Goal: Information Seeking & Learning: Find specific fact

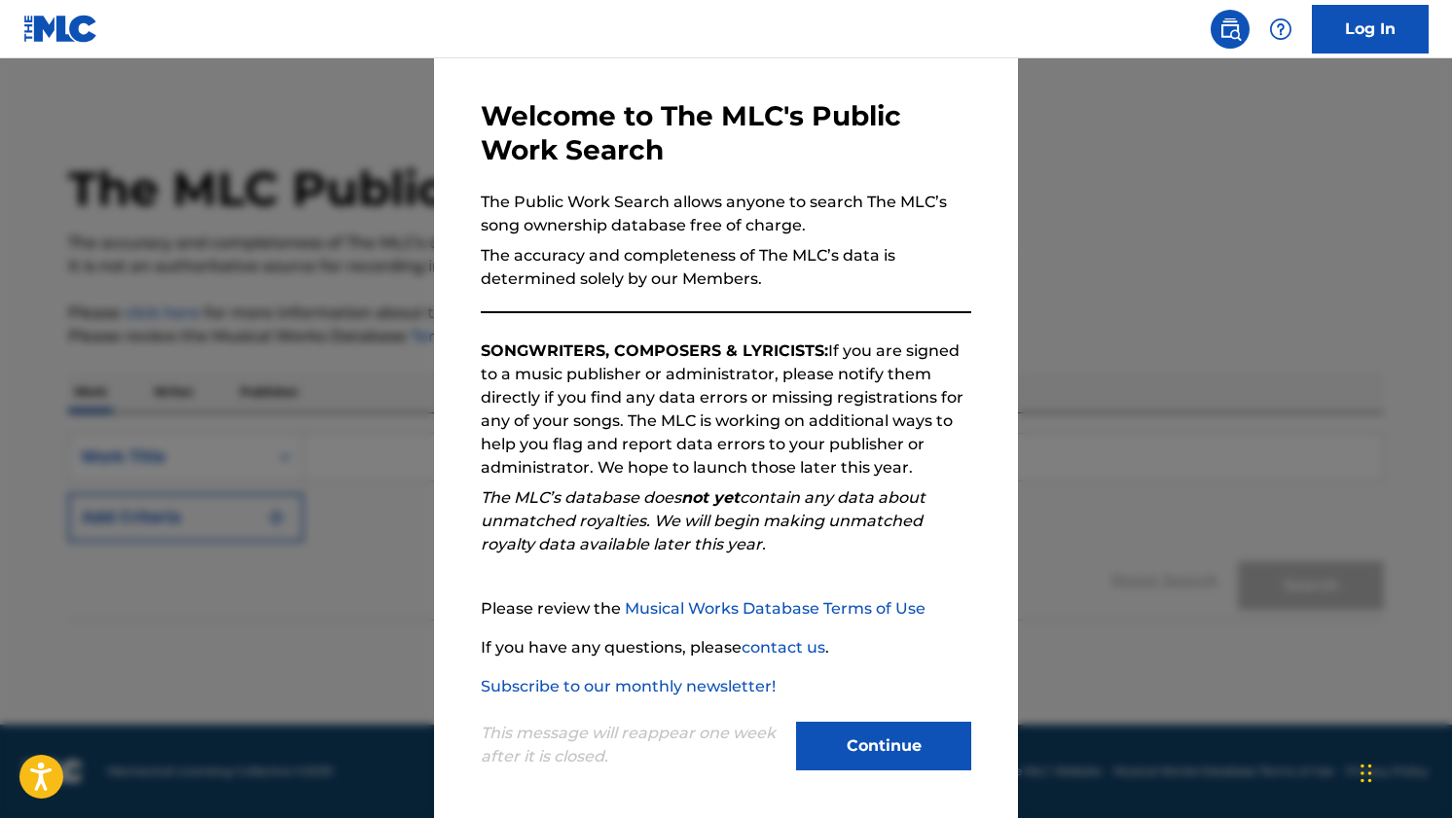
scroll to position [72, 0]
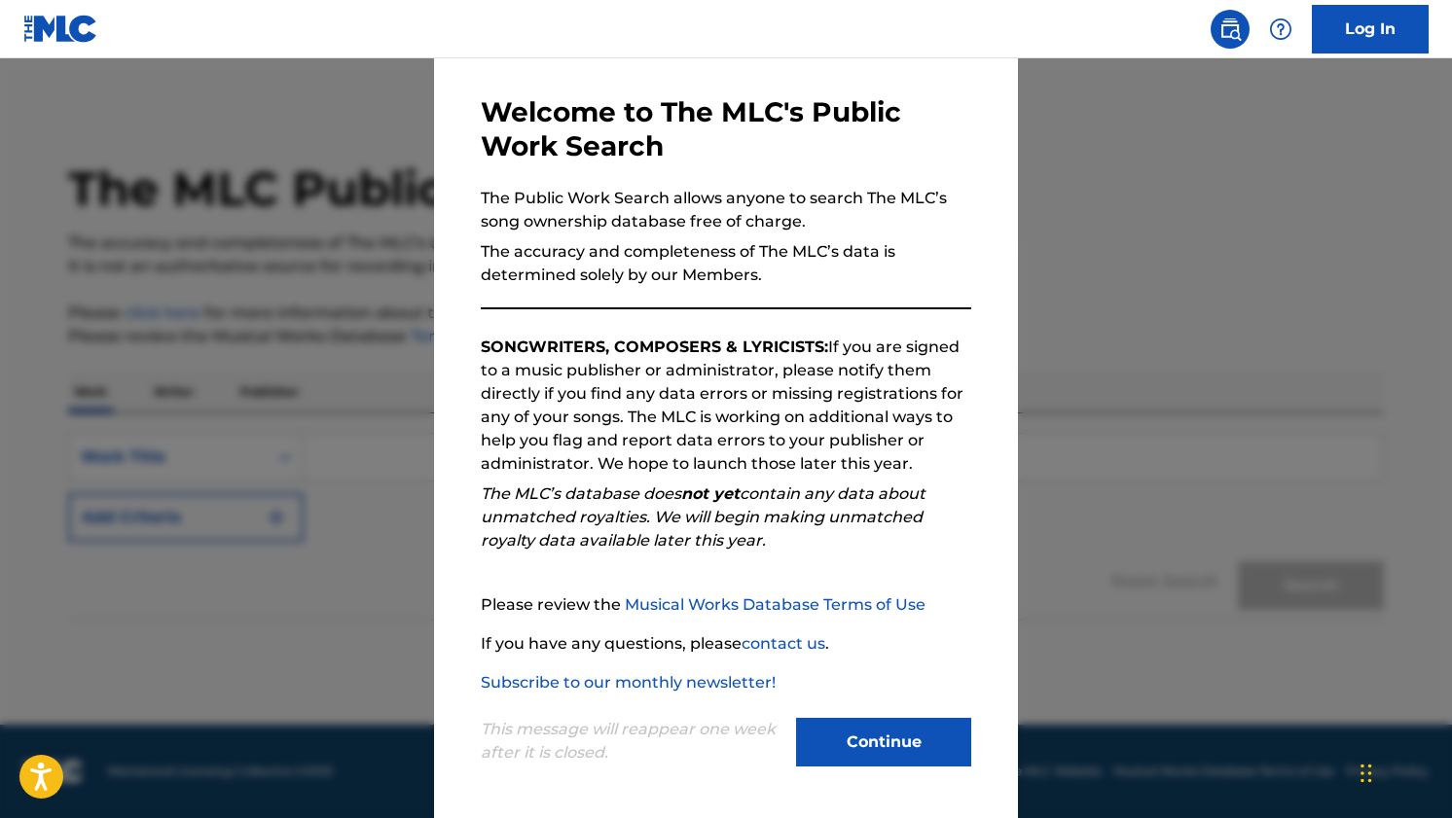
click at [930, 736] on button "Continue" at bounding box center [883, 742] width 175 height 49
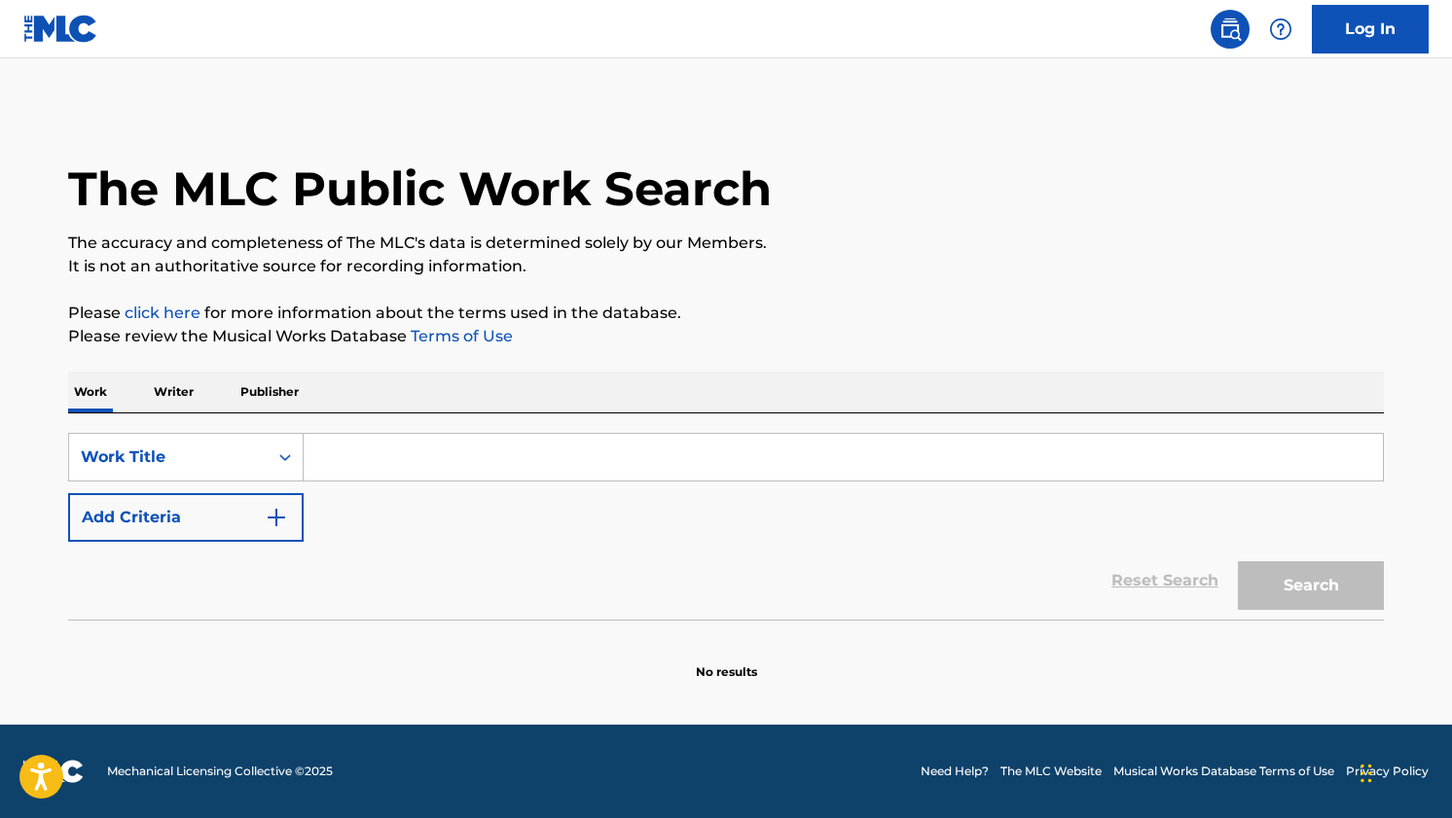
click at [185, 394] on p "Writer" at bounding box center [174, 392] width 52 height 41
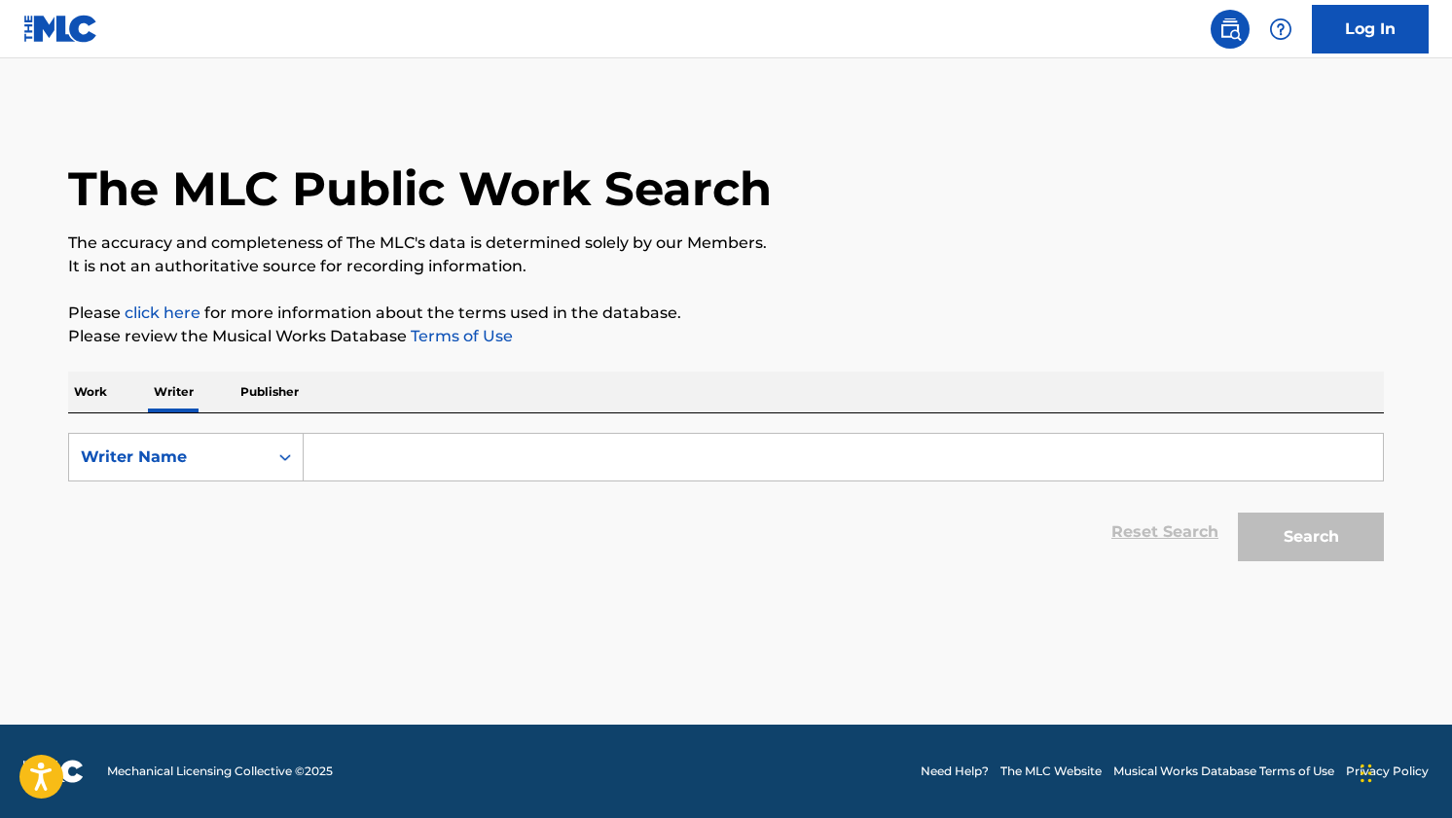
click at [81, 403] on p "Work" at bounding box center [90, 392] width 45 height 41
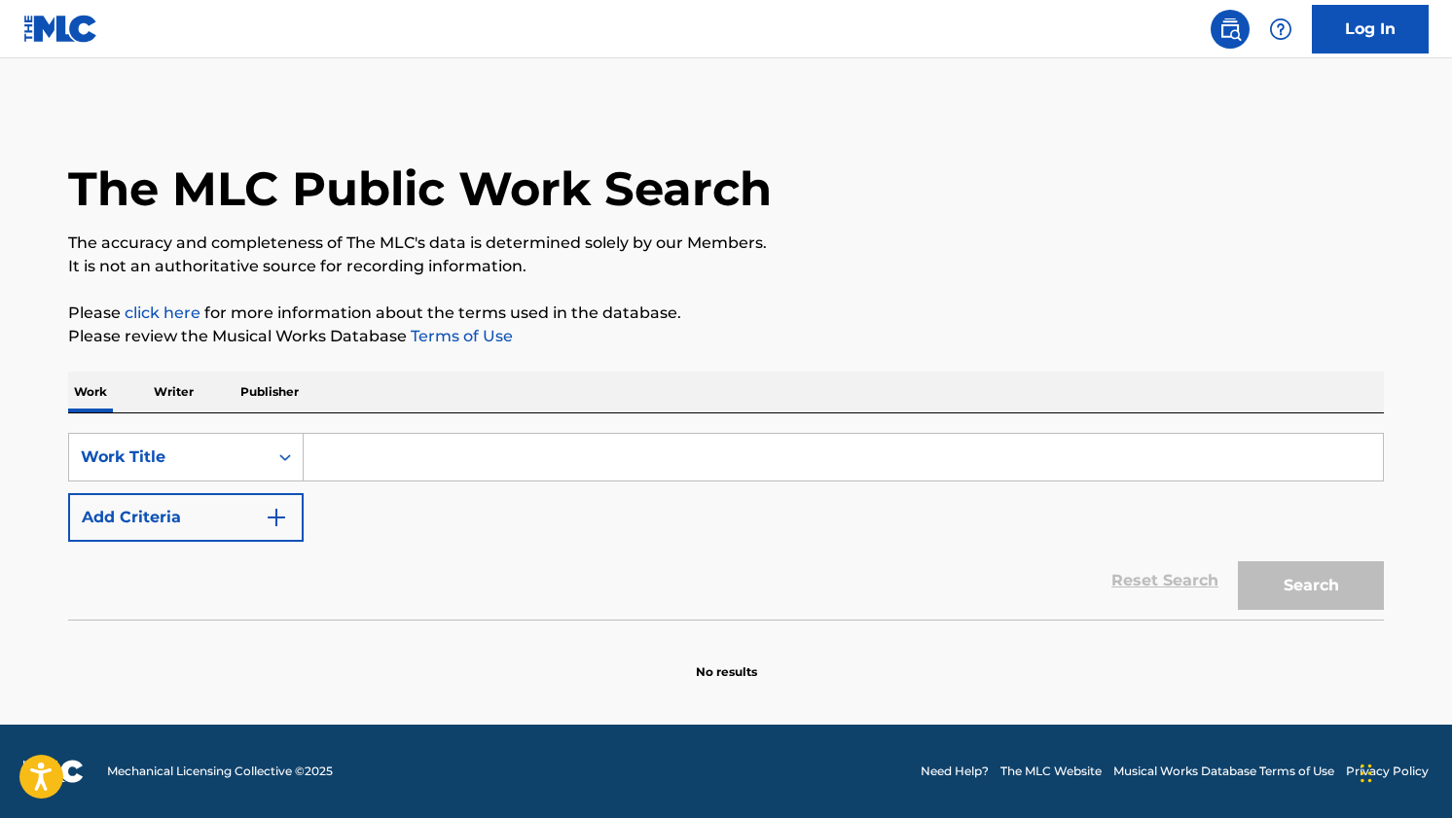
click at [173, 515] on button "Add Criteria" at bounding box center [185, 517] width 235 height 49
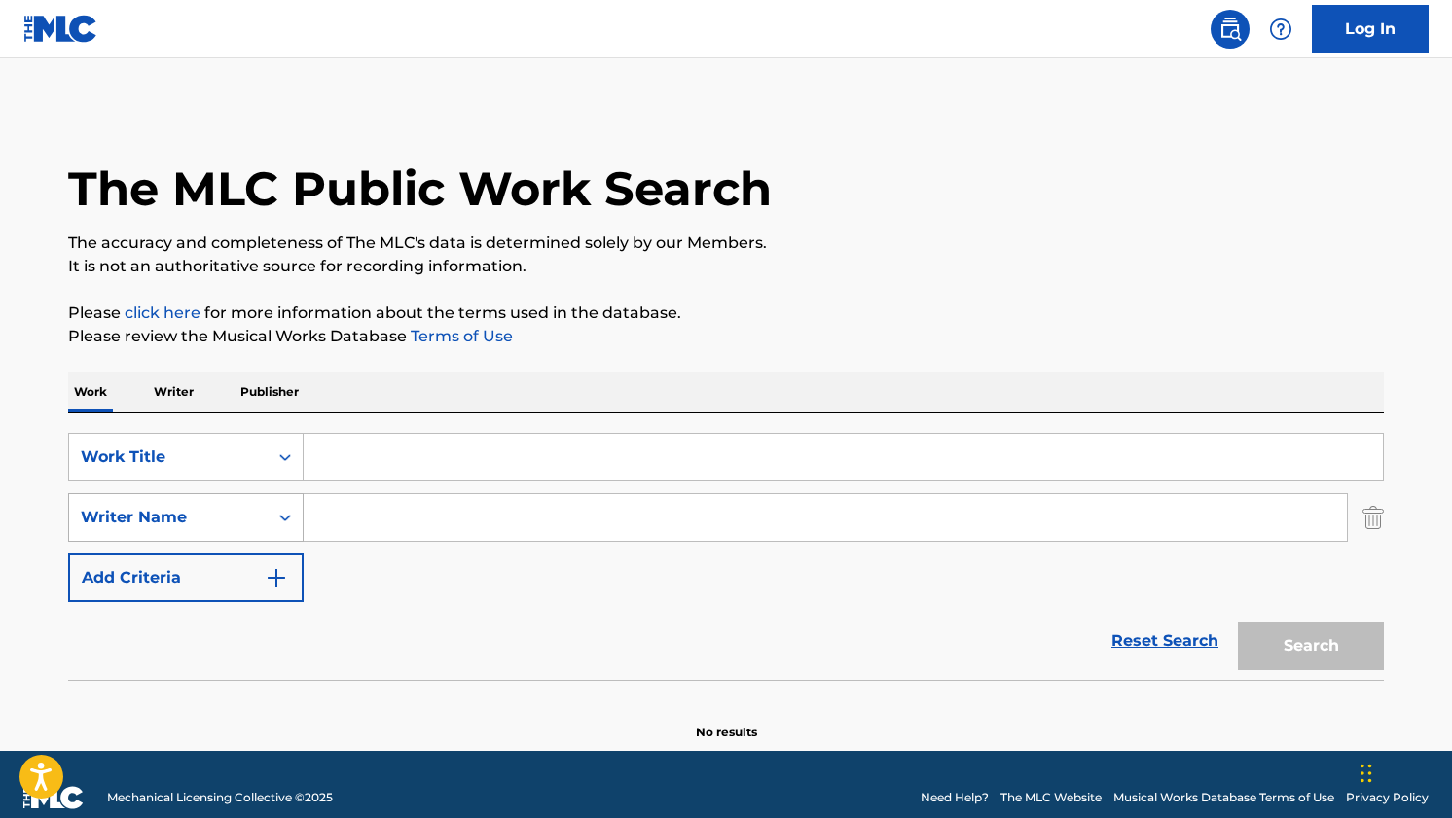
click at [280, 510] on icon "Search Form" at bounding box center [284, 517] width 19 height 19
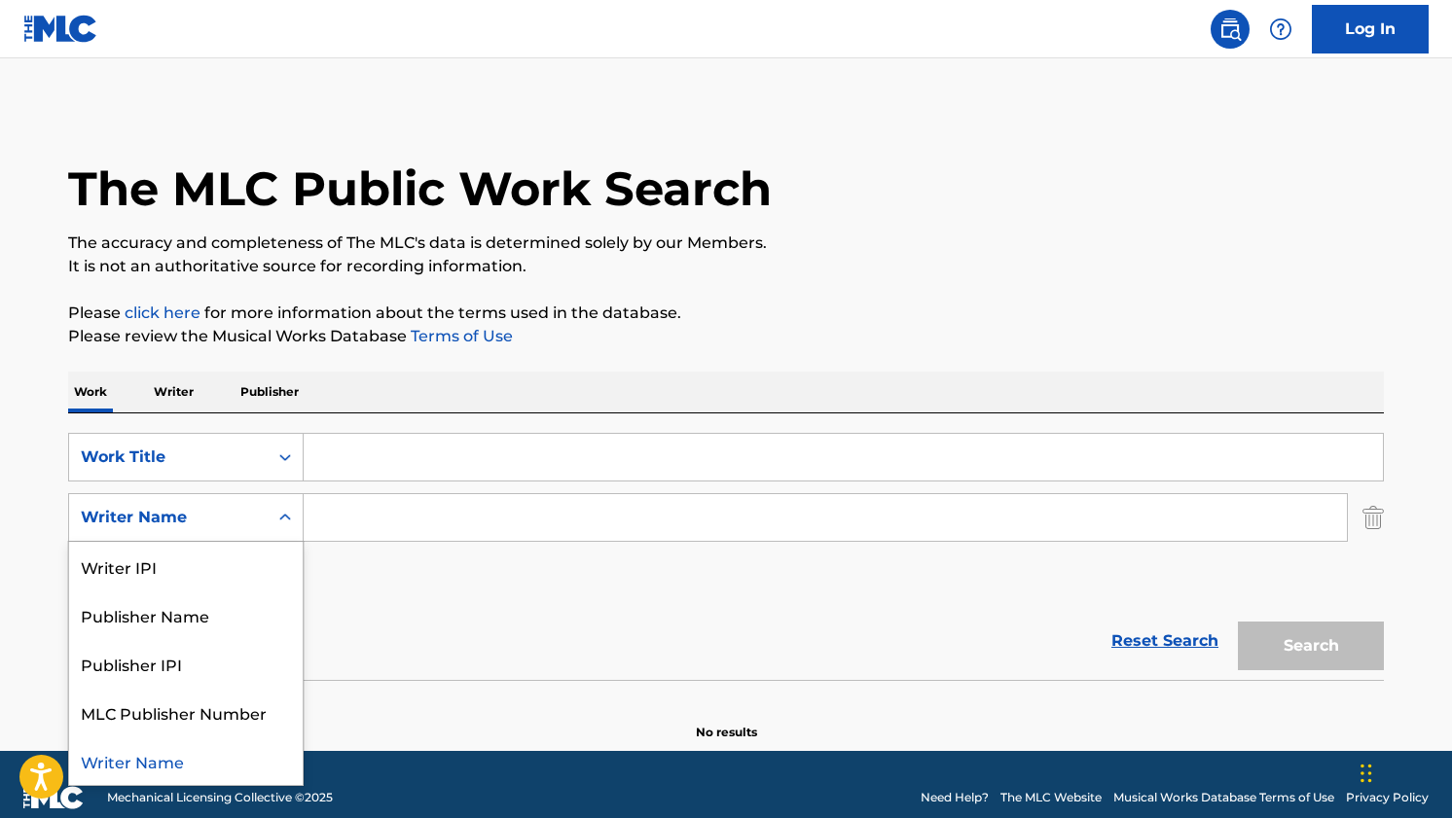
click at [280, 510] on icon "Search Form" at bounding box center [284, 517] width 19 height 19
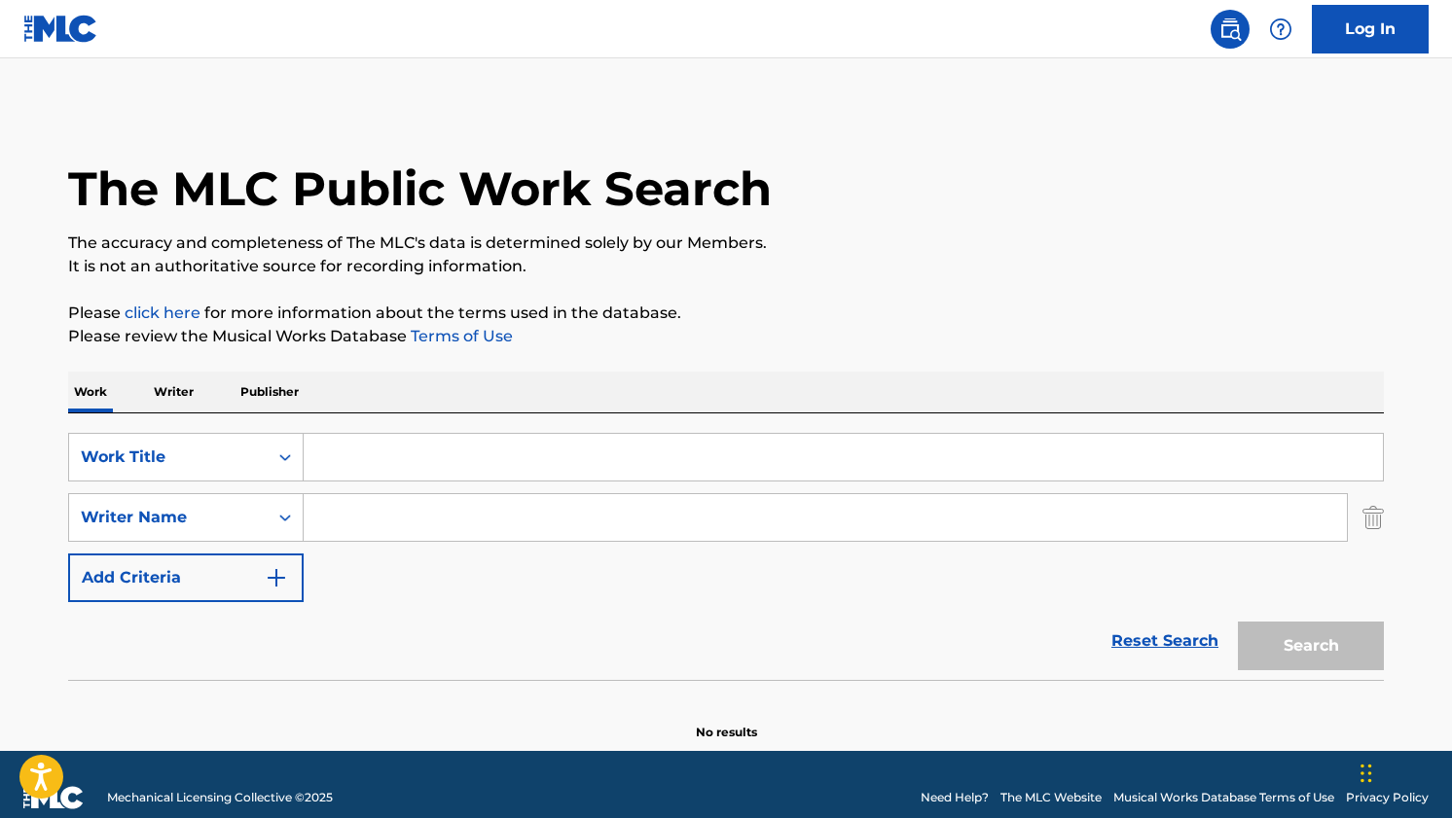
click at [1367, 522] on img "Search Form" at bounding box center [1372, 517] width 21 height 49
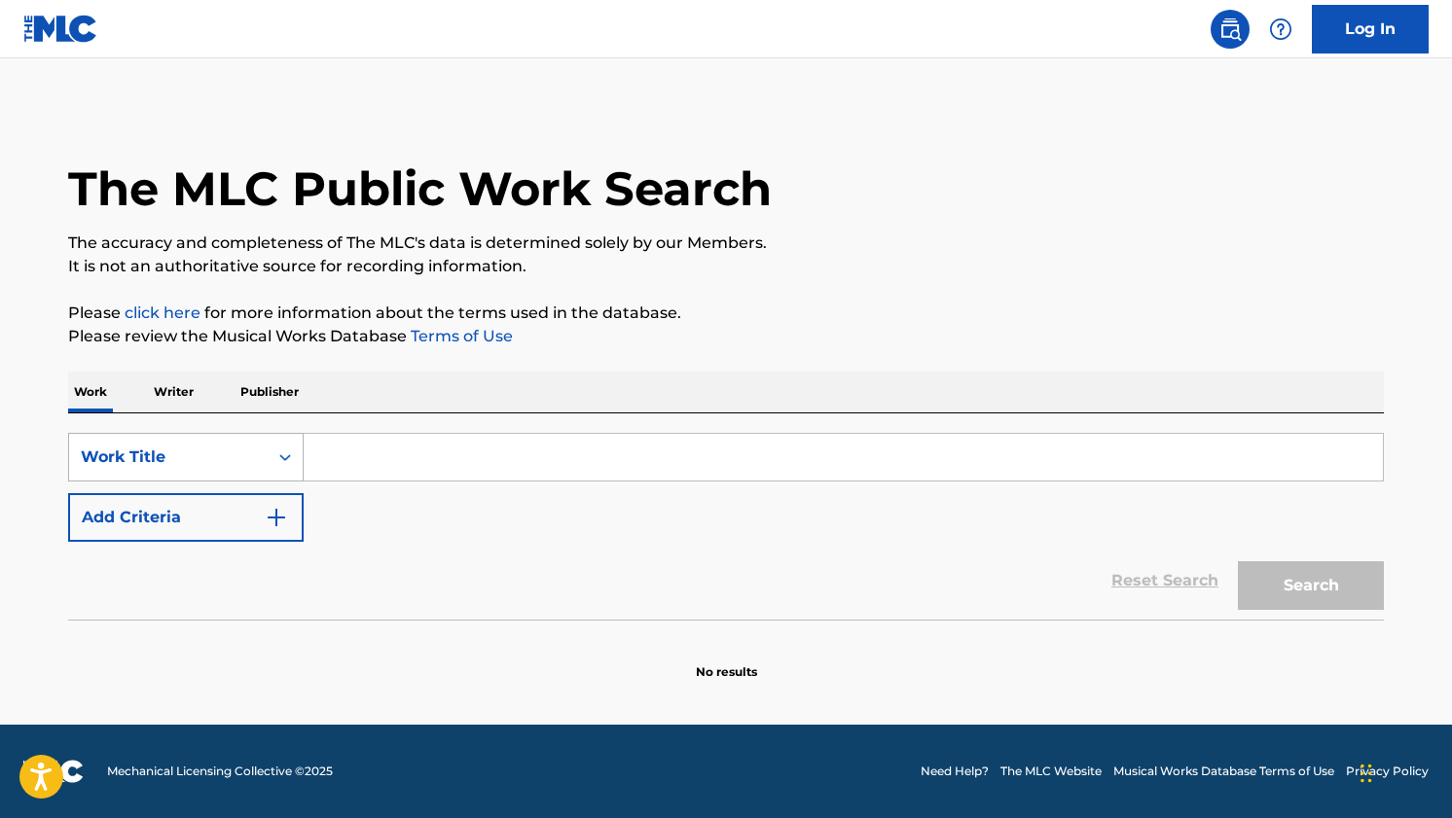
click at [265, 459] on div "Work Title" at bounding box center [168, 457] width 198 height 37
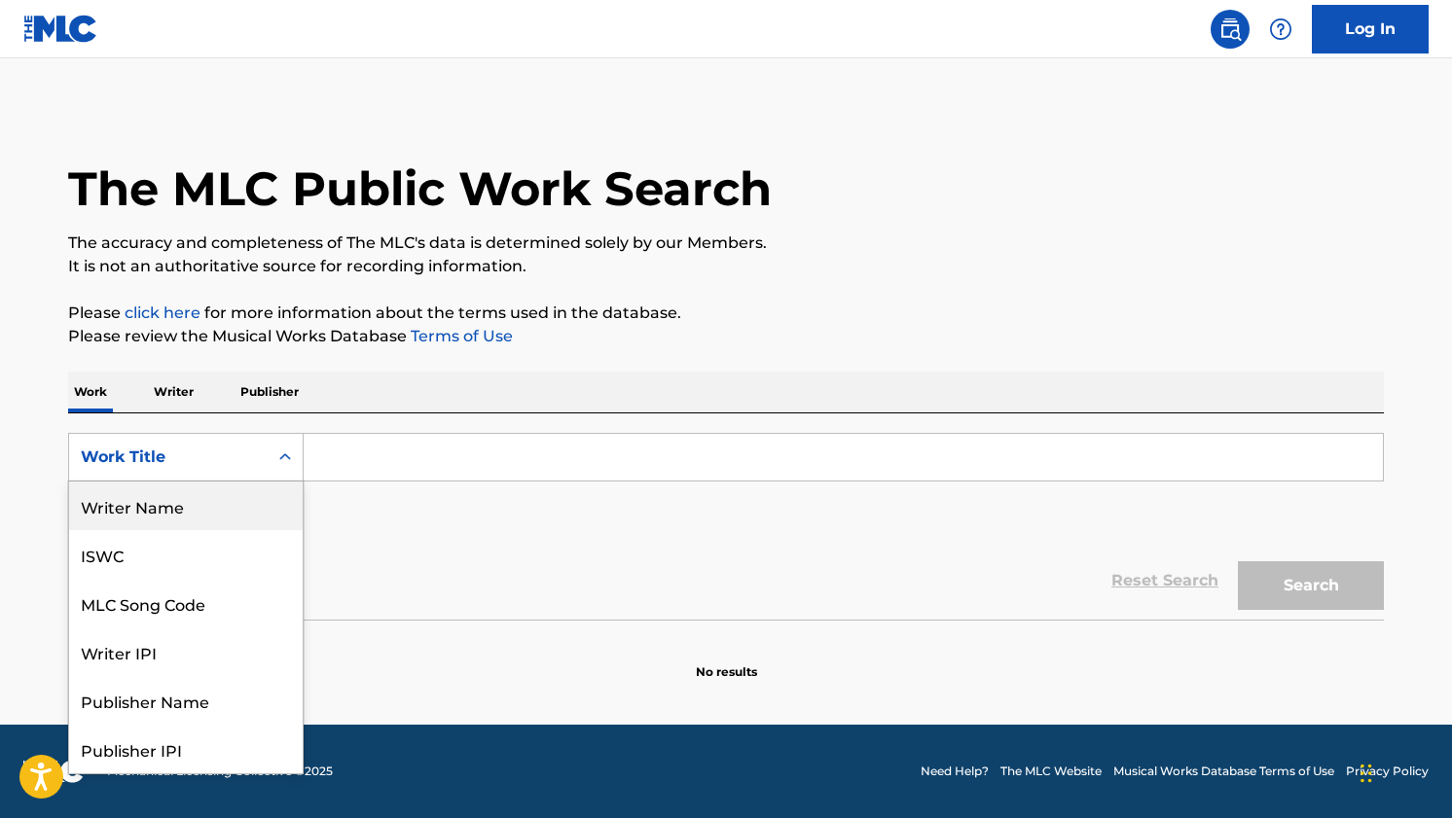
click at [208, 519] on div "Writer Name" at bounding box center [186, 506] width 234 height 49
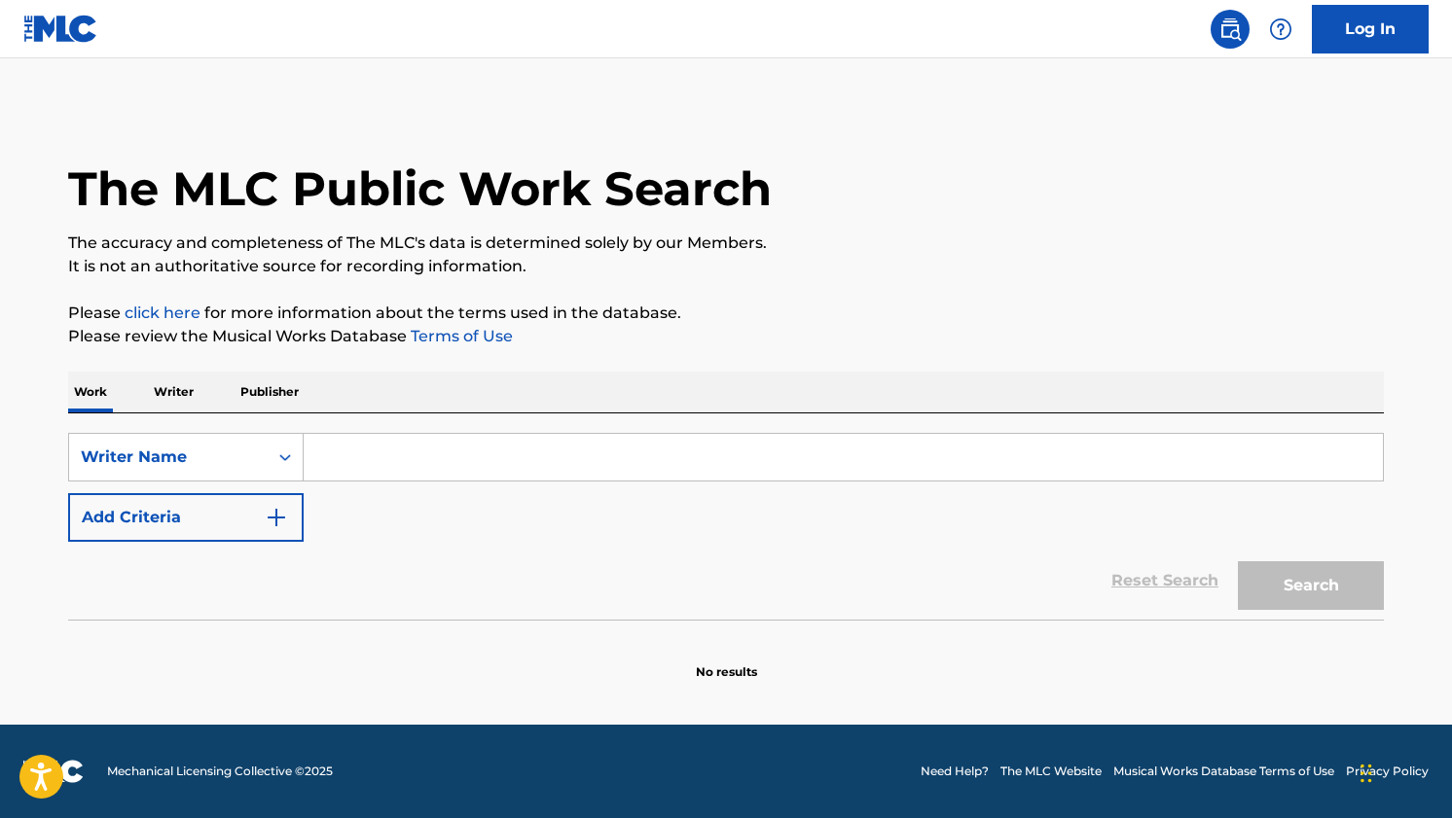
click at [402, 451] on input "Search Form" at bounding box center [843, 457] width 1079 height 47
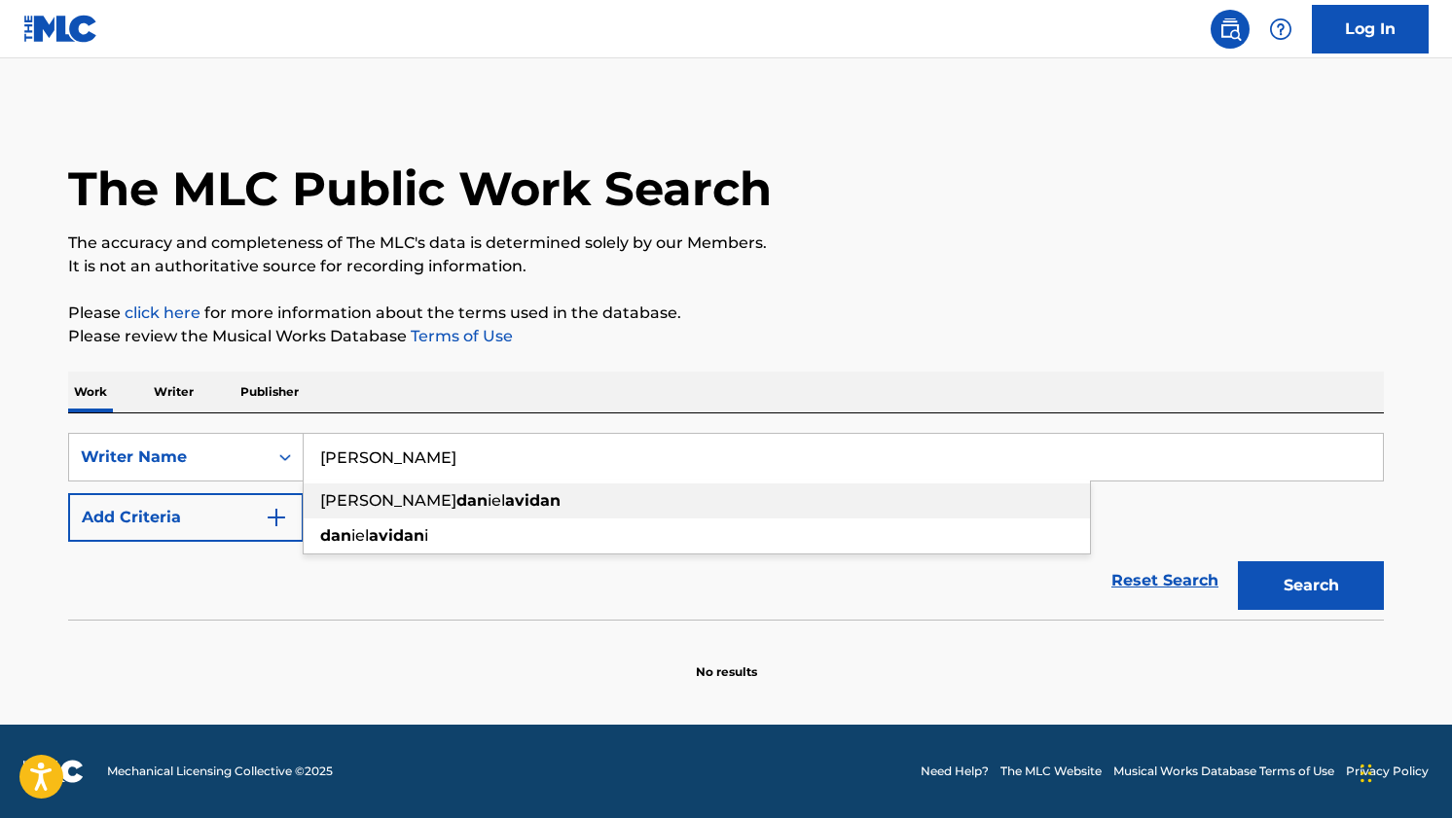
click at [505, 497] on strong "avidan" at bounding box center [532, 500] width 55 height 18
type input "[PERSON_NAME] [PERSON_NAME]"
click at [267, 532] on button "Add Criteria" at bounding box center [185, 517] width 235 height 49
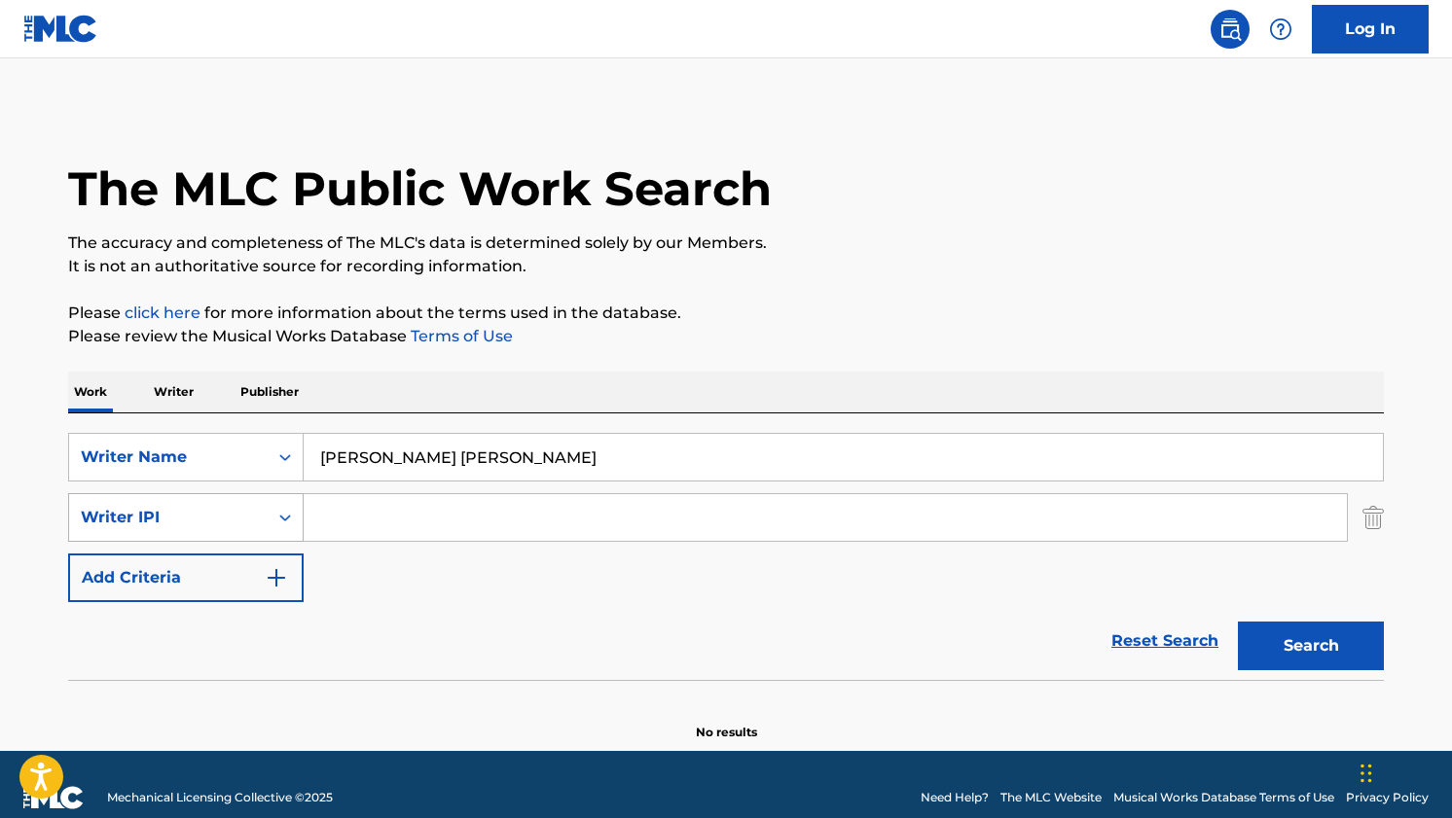
click at [248, 513] on div "Writer IPI" at bounding box center [168, 517] width 175 height 23
click at [438, 548] on div "SearchWithCriteria1d79a69a-a838-404c-becc-2cc3a876e2f0 Writer Name [PERSON_NAME…" at bounding box center [725, 517] width 1315 height 169
click at [1335, 662] on button "Search" at bounding box center [1311, 646] width 146 height 49
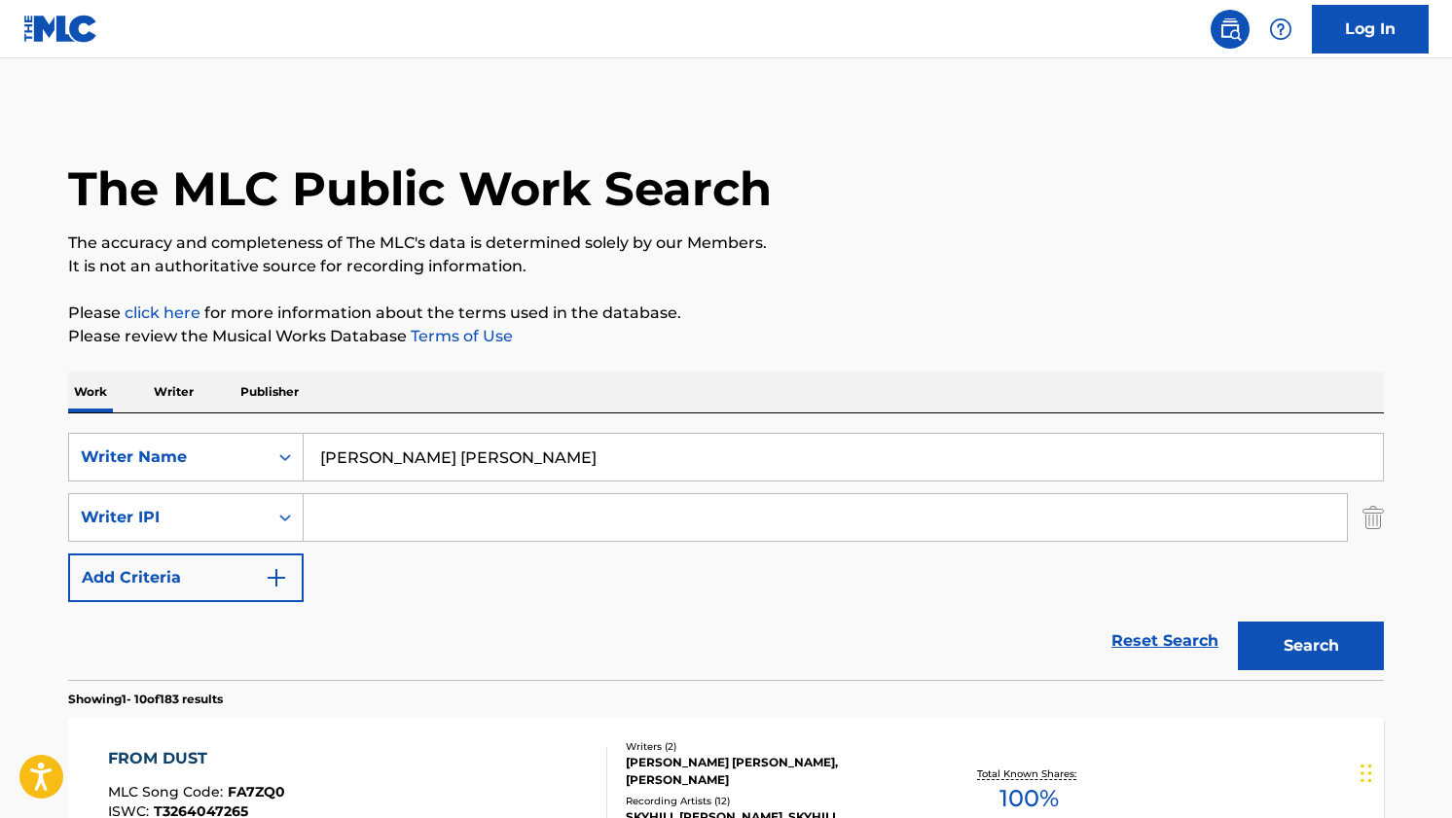
click at [1225, 18] on img at bounding box center [1229, 29] width 23 height 23
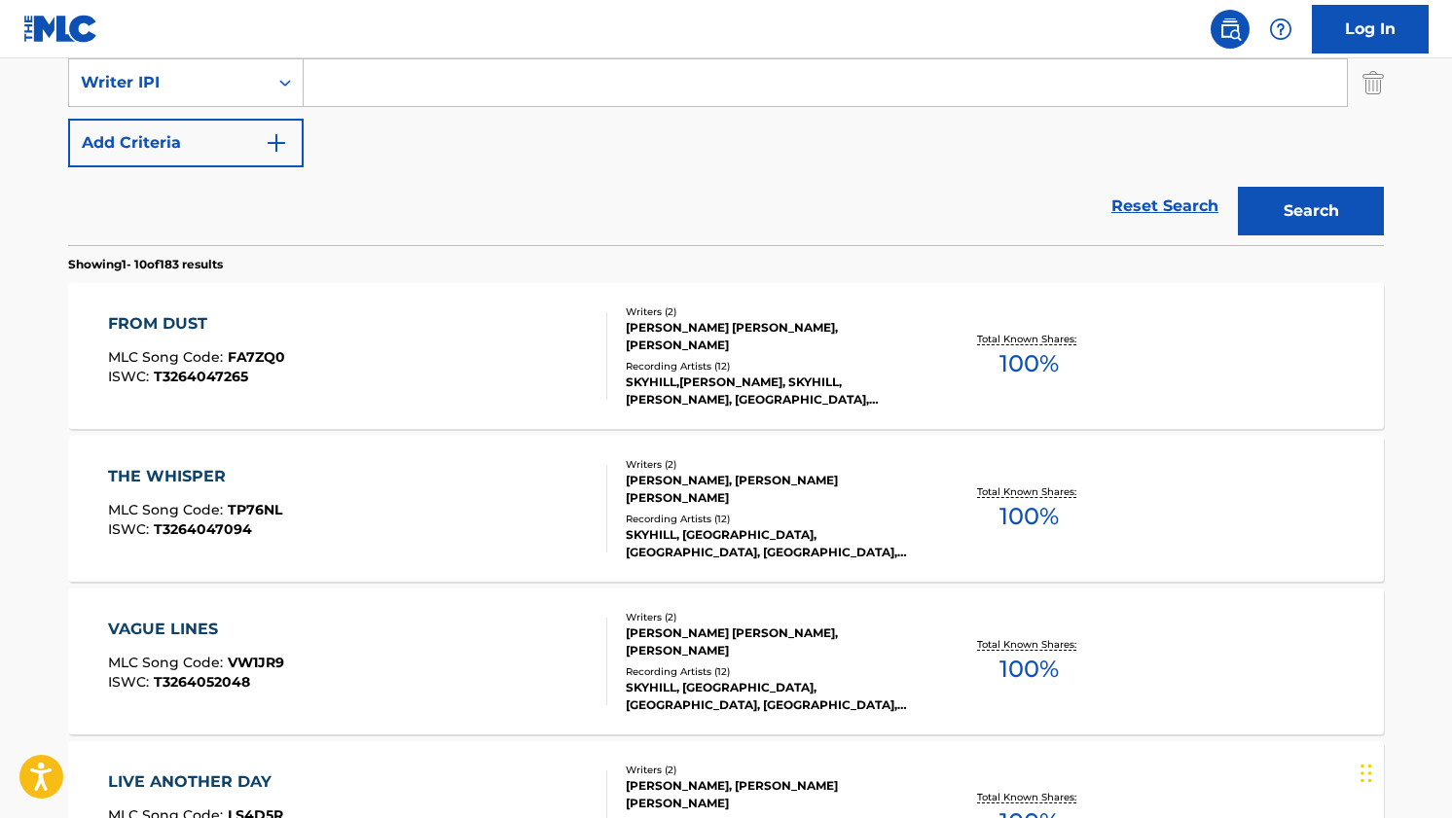
scroll to position [458, 0]
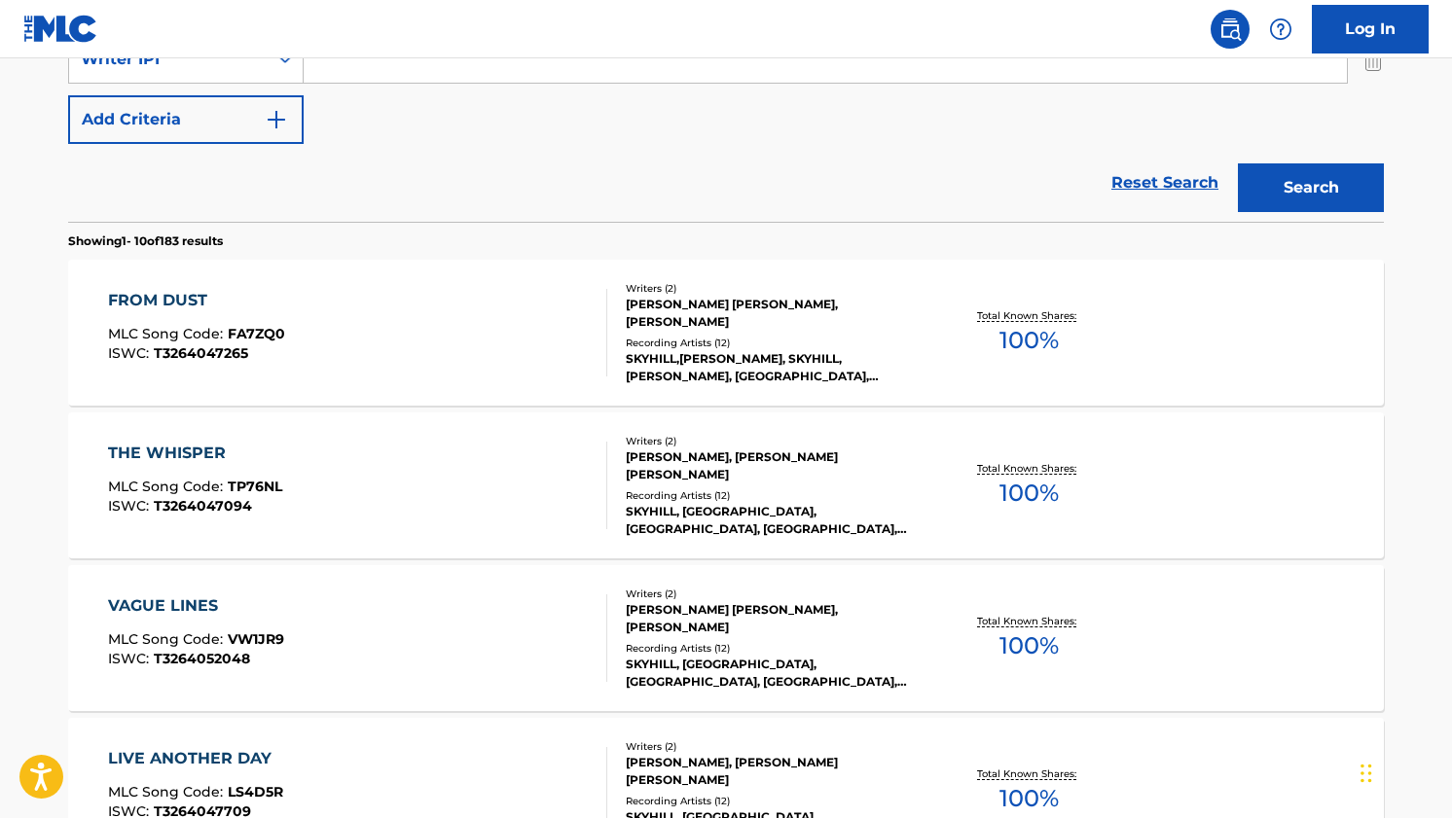
click at [644, 306] on div "[PERSON_NAME] [PERSON_NAME], [PERSON_NAME]" at bounding box center [773, 313] width 294 height 35
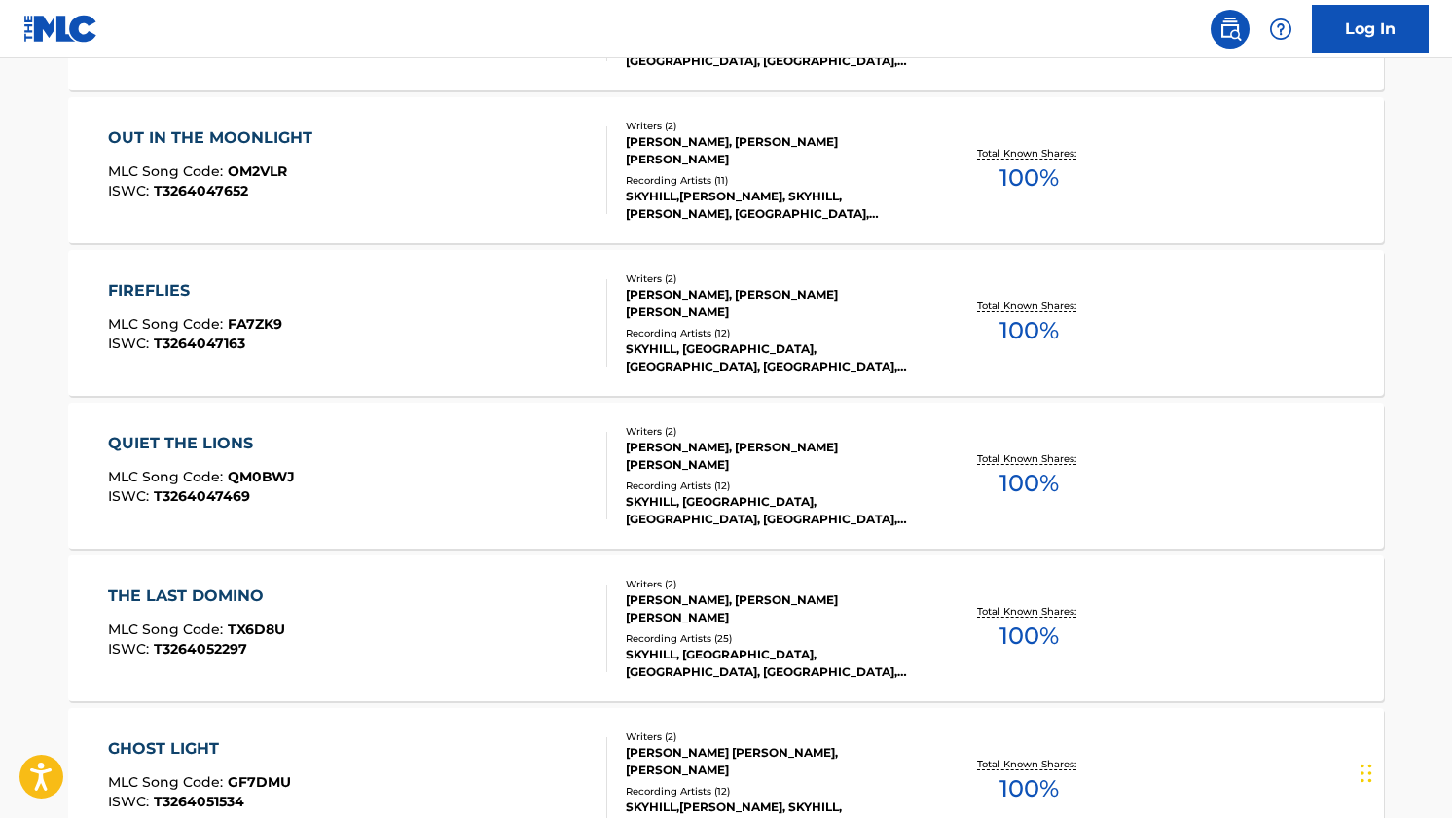
scroll to position [1624, 0]
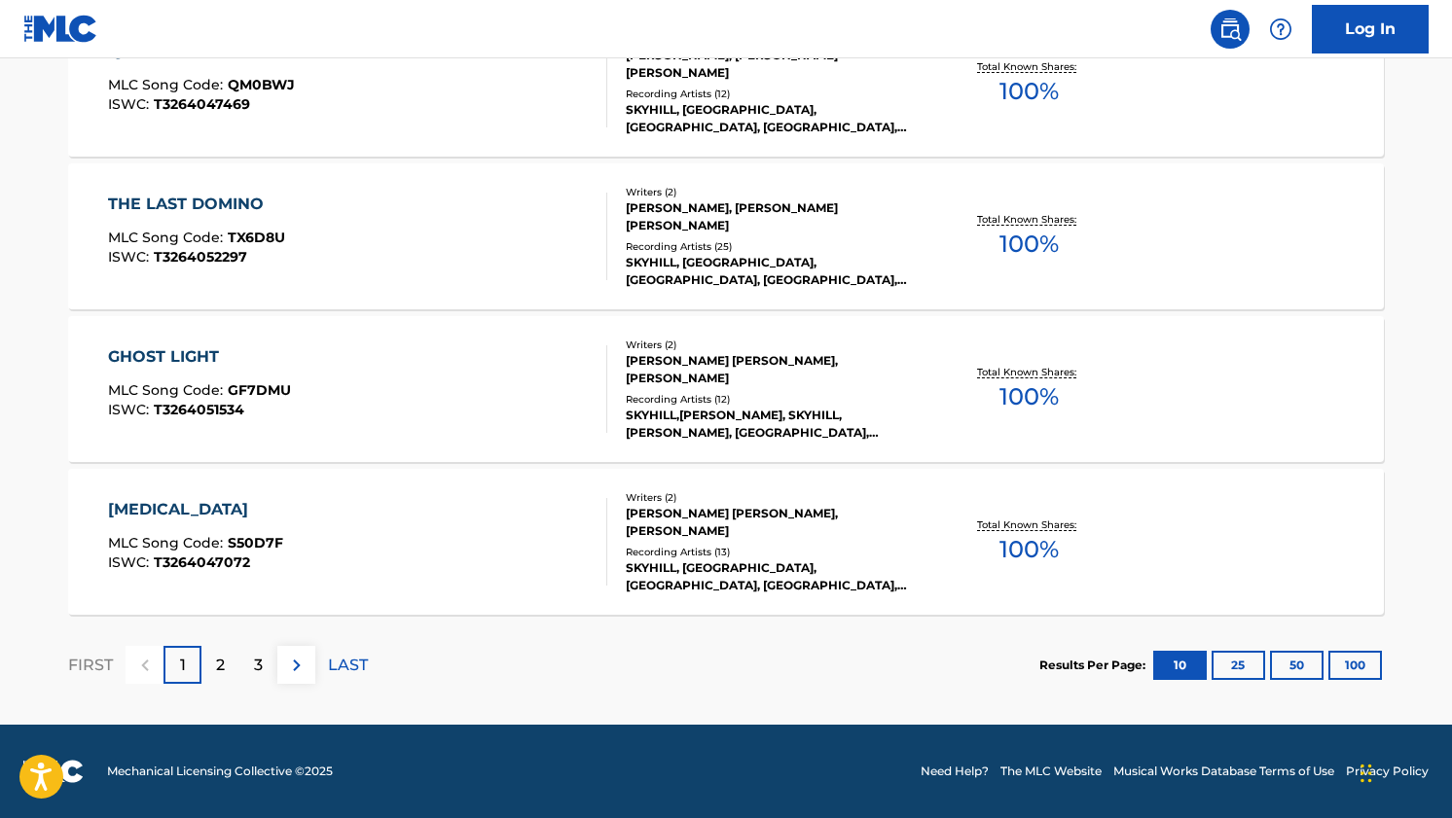
click at [217, 662] on p "2" at bounding box center [220, 665] width 9 height 23
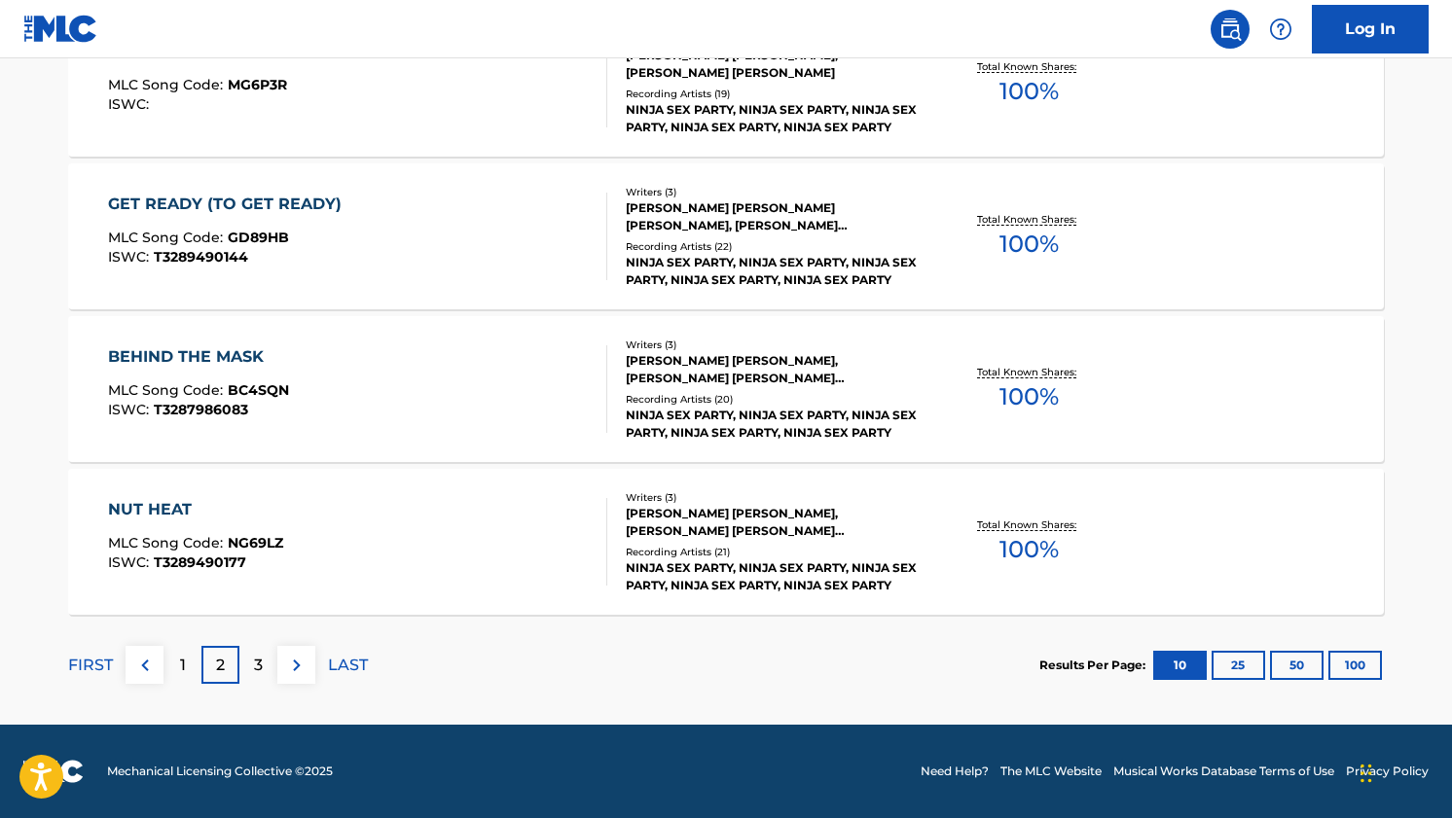
click at [694, 515] on div "[PERSON_NAME] [PERSON_NAME], [PERSON_NAME] [PERSON_NAME] [PERSON_NAME]" at bounding box center [773, 522] width 294 height 35
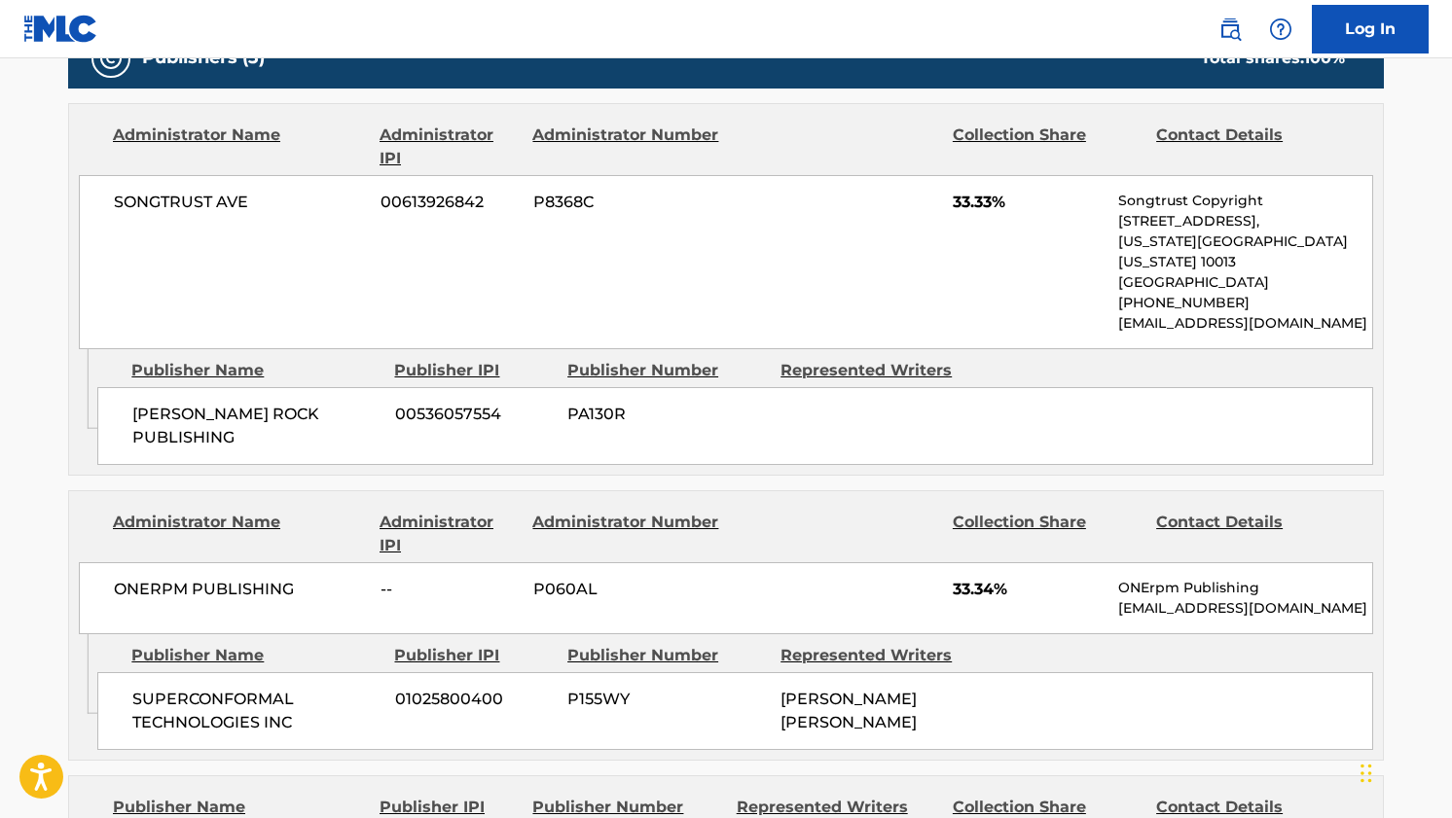
scroll to position [920, 0]
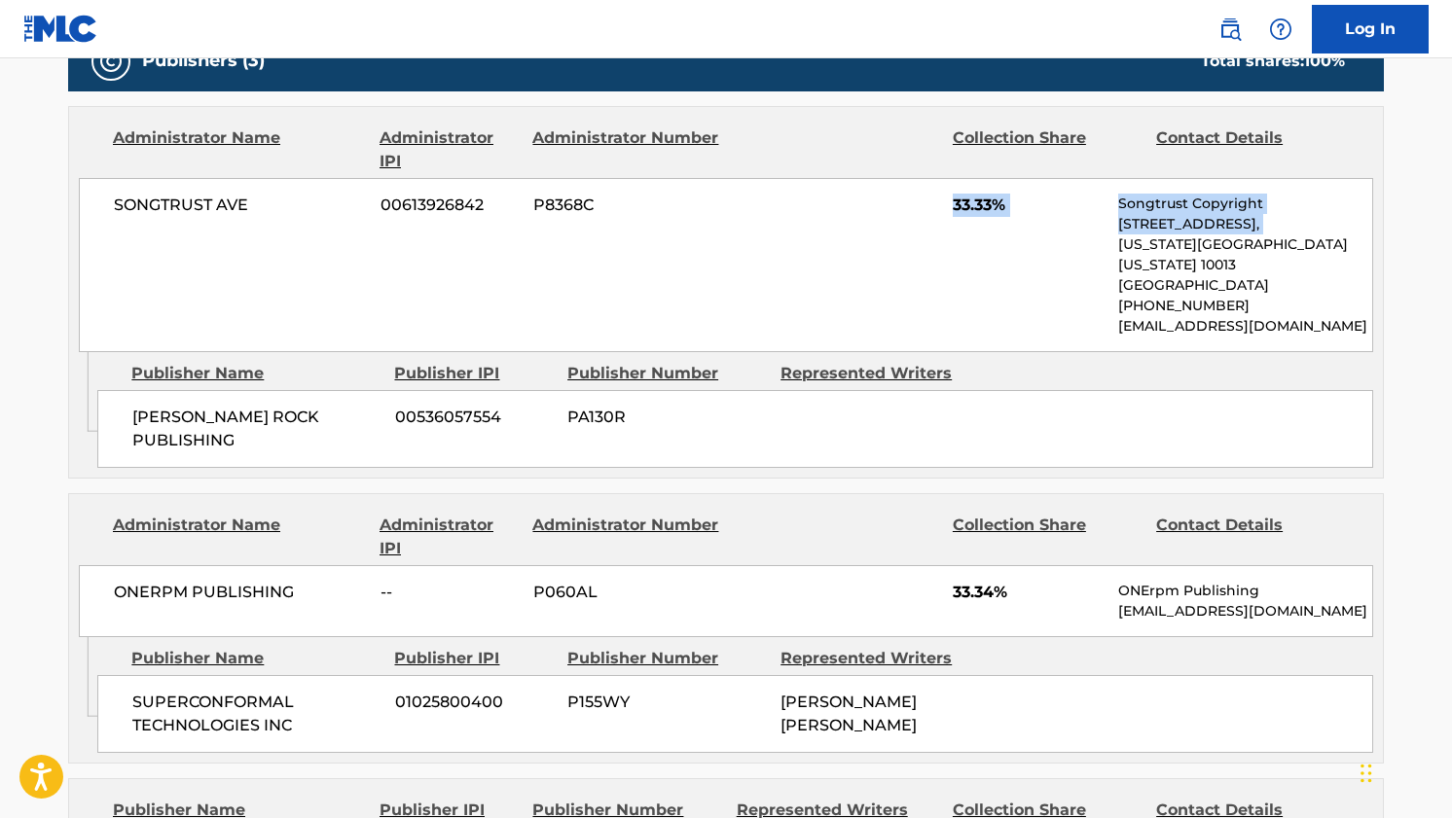
drag, startPoint x: 965, startPoint y: 212, endPoint x: 1099, endPoint y: 243, distance: 137.8
click at [1099, 243] on div "SONGTRUST AVE 00613926842 P8368C 33.33% Songtrust Copyright [STREET_ADDRESS][US…" at bounding box center [726, 265] width 1294 height 174
click at [190, 406] on span "[PERSON_NAME] ROCK PUBLISHING" at bounding box center [256, 429] width 248 height 47
click at [340, 390] on div "[PERSON_NAME] ROCK PUBLISHING 00536057554 PA130R" at bounding box center [735, 429] width 1276 height 78
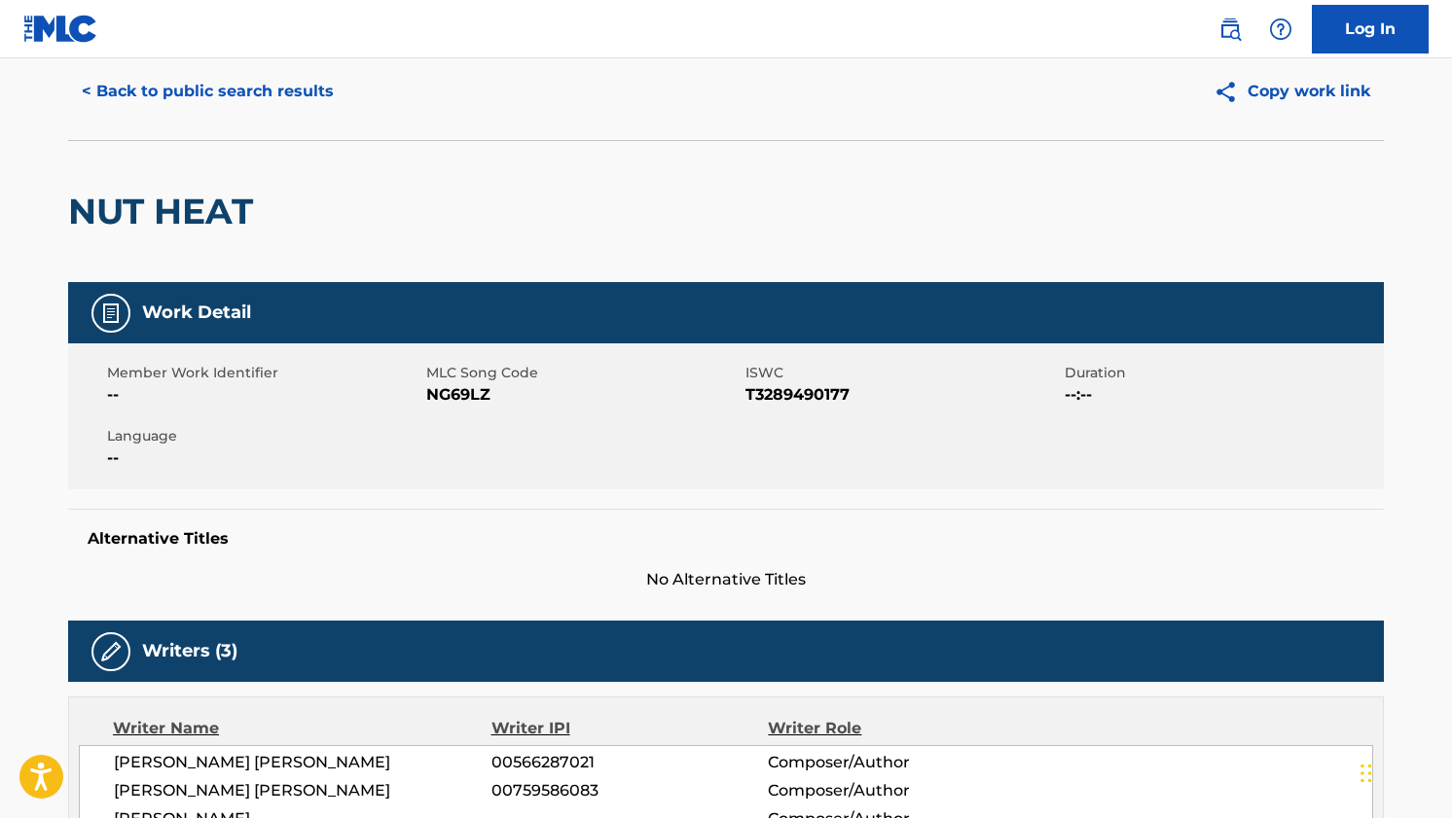
scroll to position [0, 0]
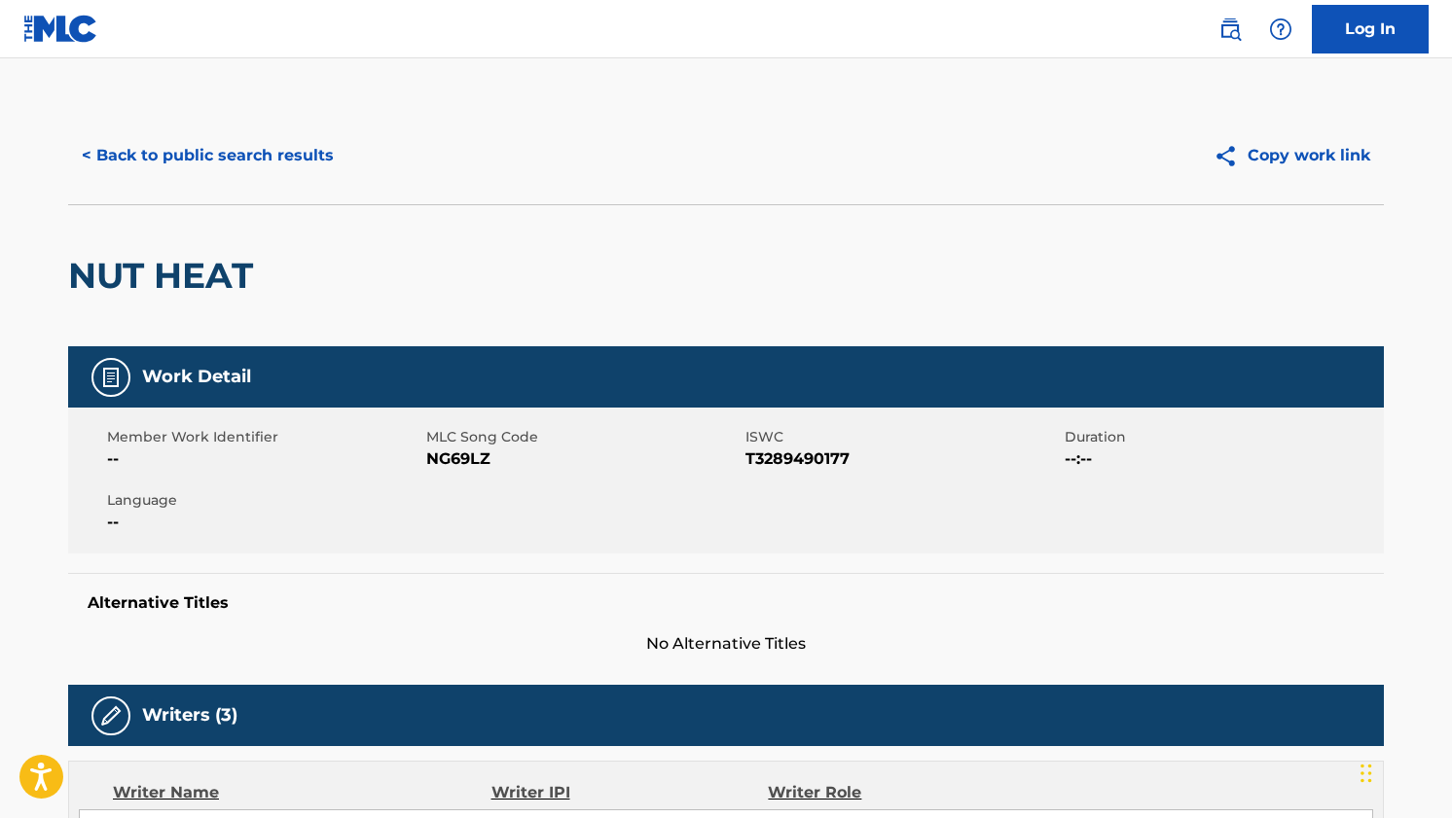
click at [134, 136] on button "< Back to public search results" at bounding box center [207, 155] width 279 height 49
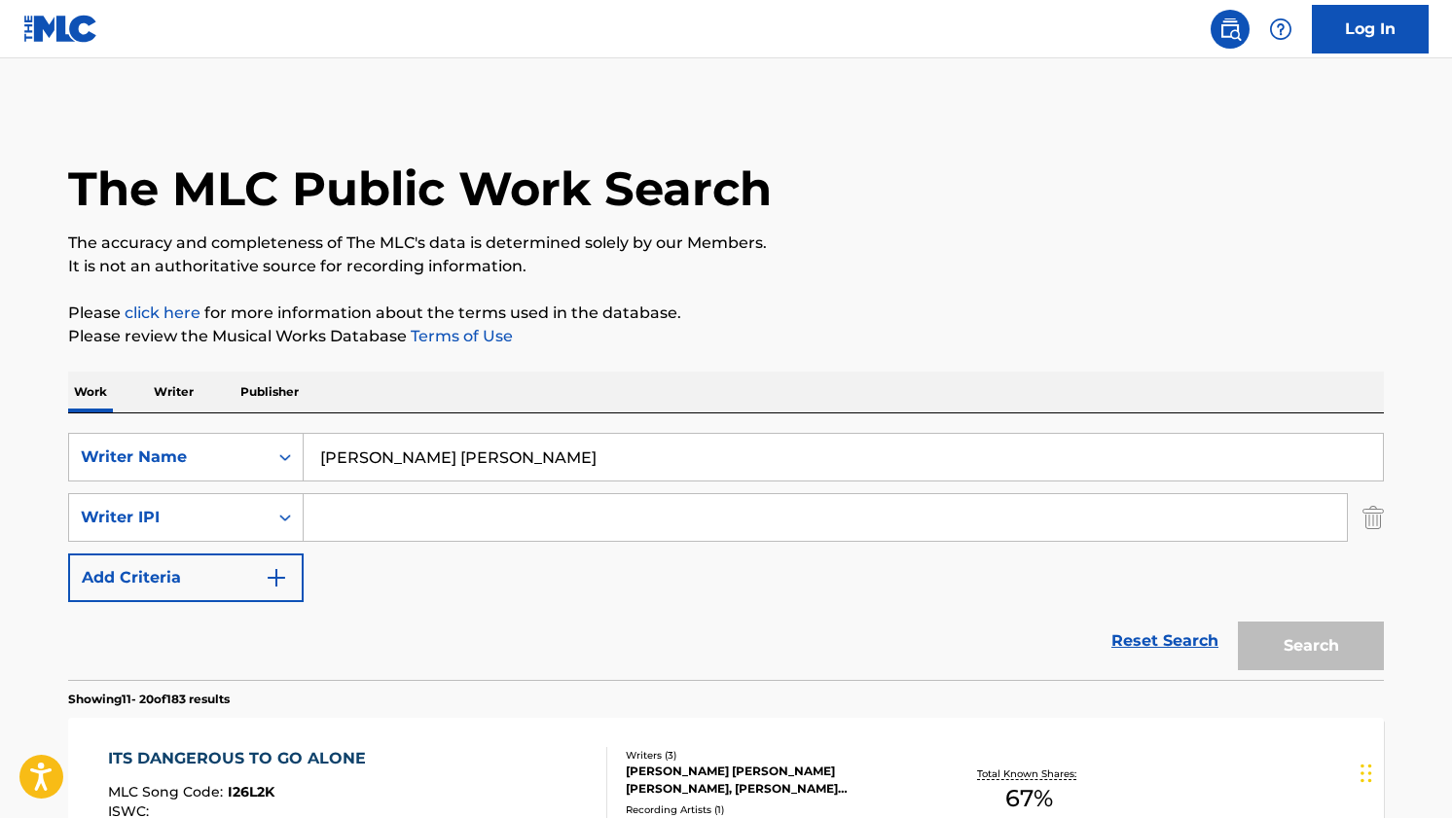
scroll to position [1624, 0]
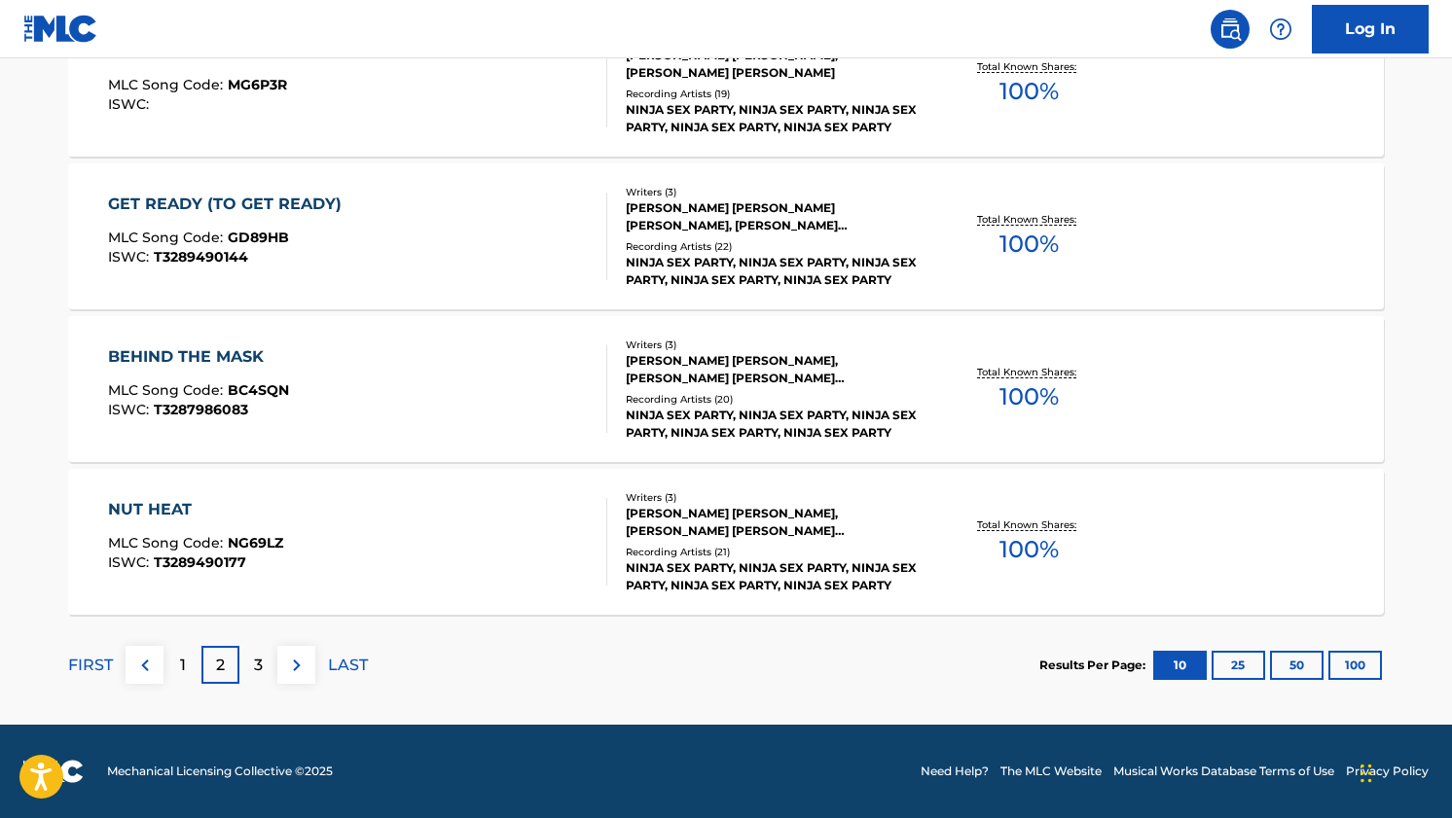
click at [254, 665] on p "3" at bounding box center [258, 665] width 9 height 23
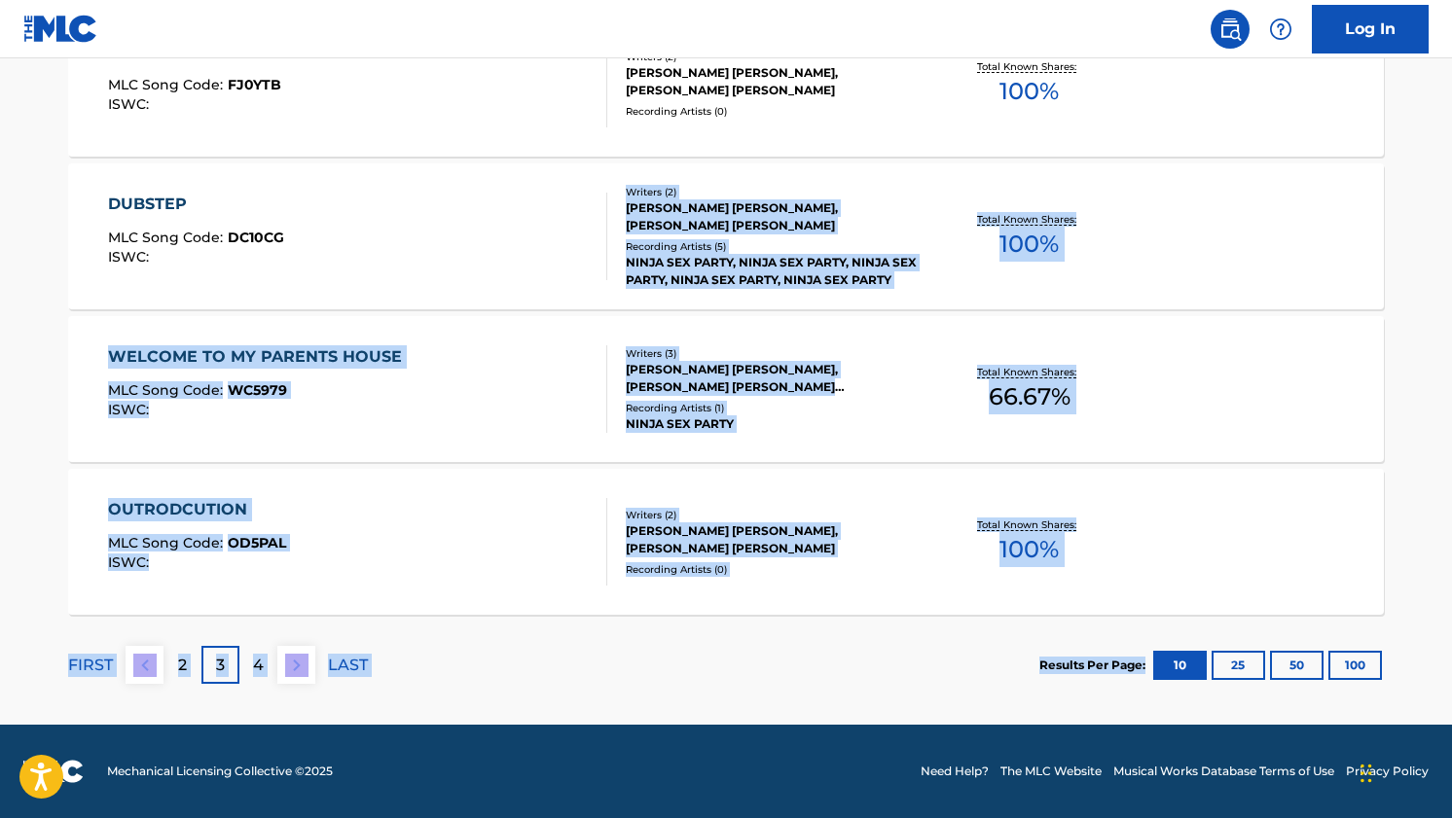
drag, startPoint x: 916, startPoint y: 677, endPoint x: 454, endPoint y: 307, distance: 591.1
click at [672, 661] on section "FIRST 2 3 4 LAST Results Per Page: 10 25 50 100" at bounding box center [725, 665] width 1315 height 100
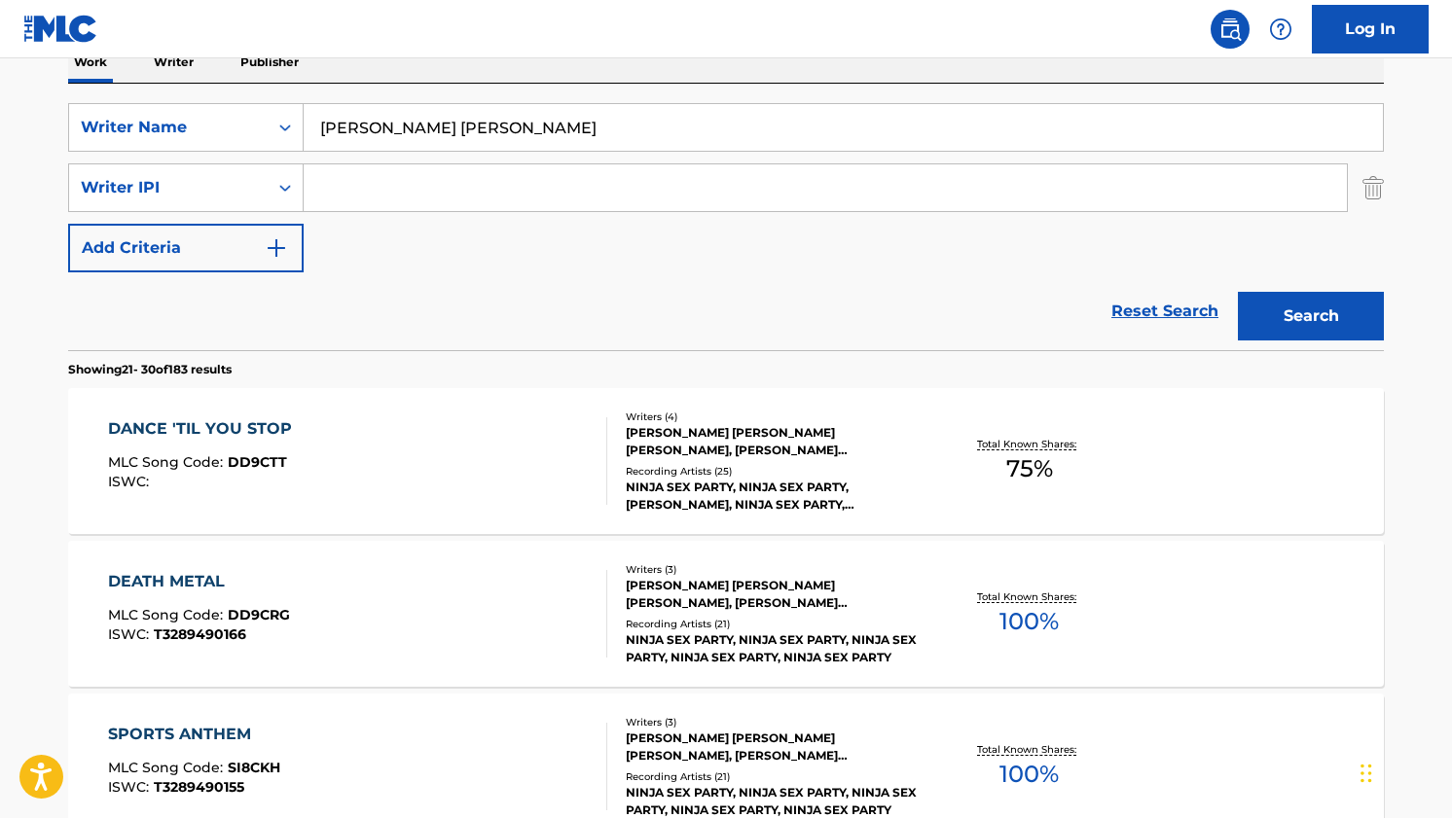
scroll to position [374, 0]
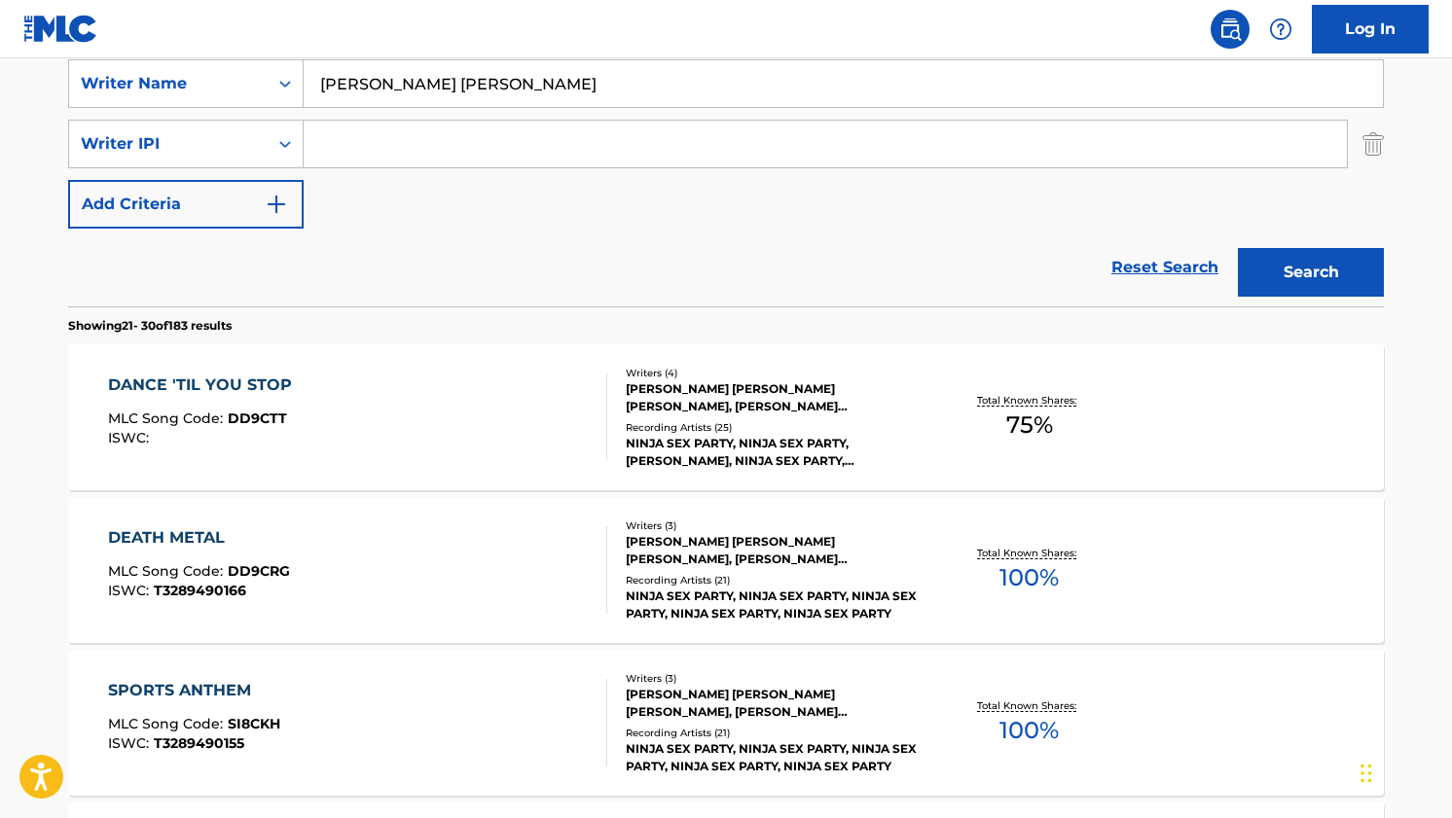
click at [1030, 417] on span "75 %" at bounding box center [1029, 425] width 47 height 35
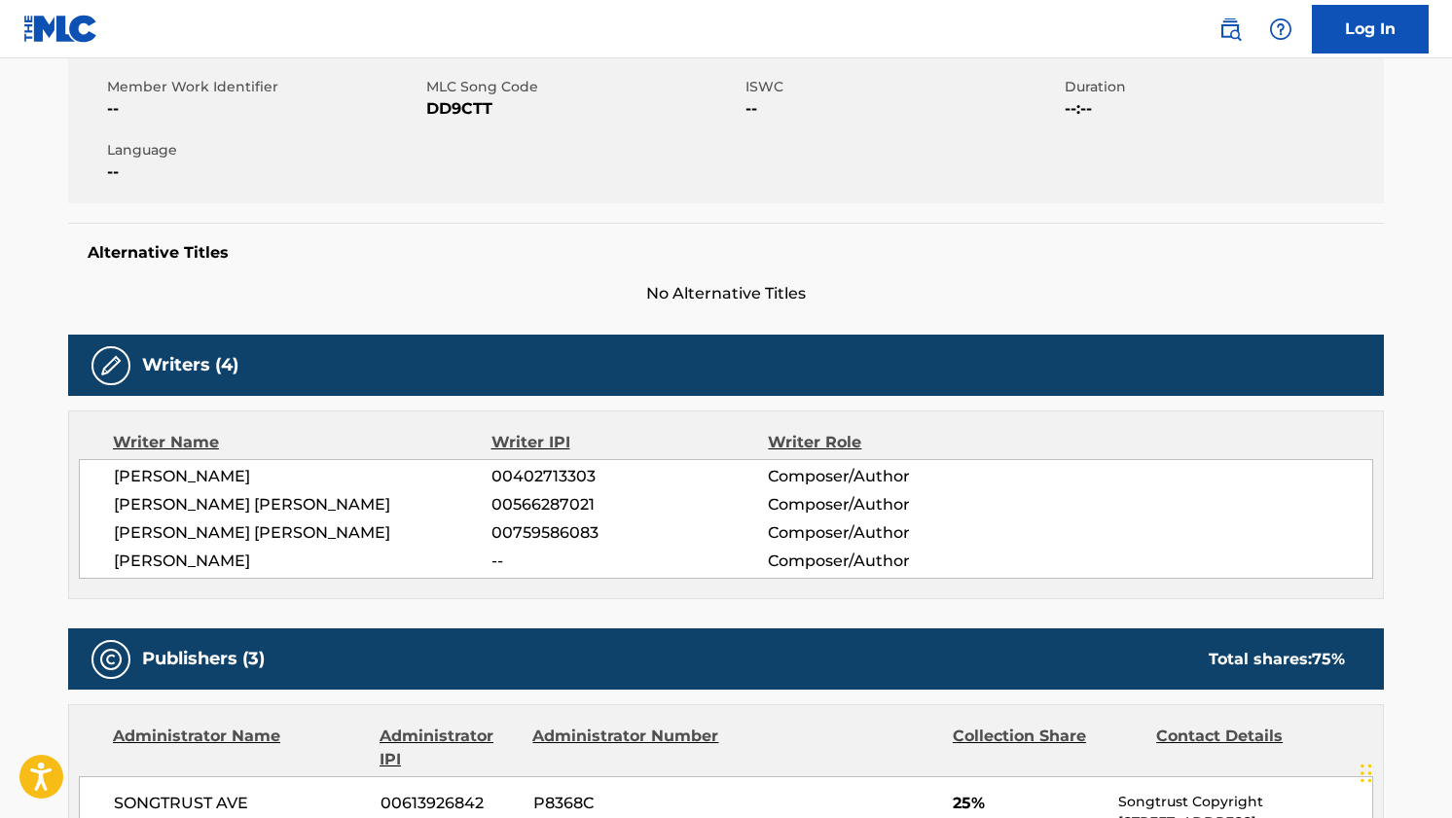
scroll to position [392, 0]
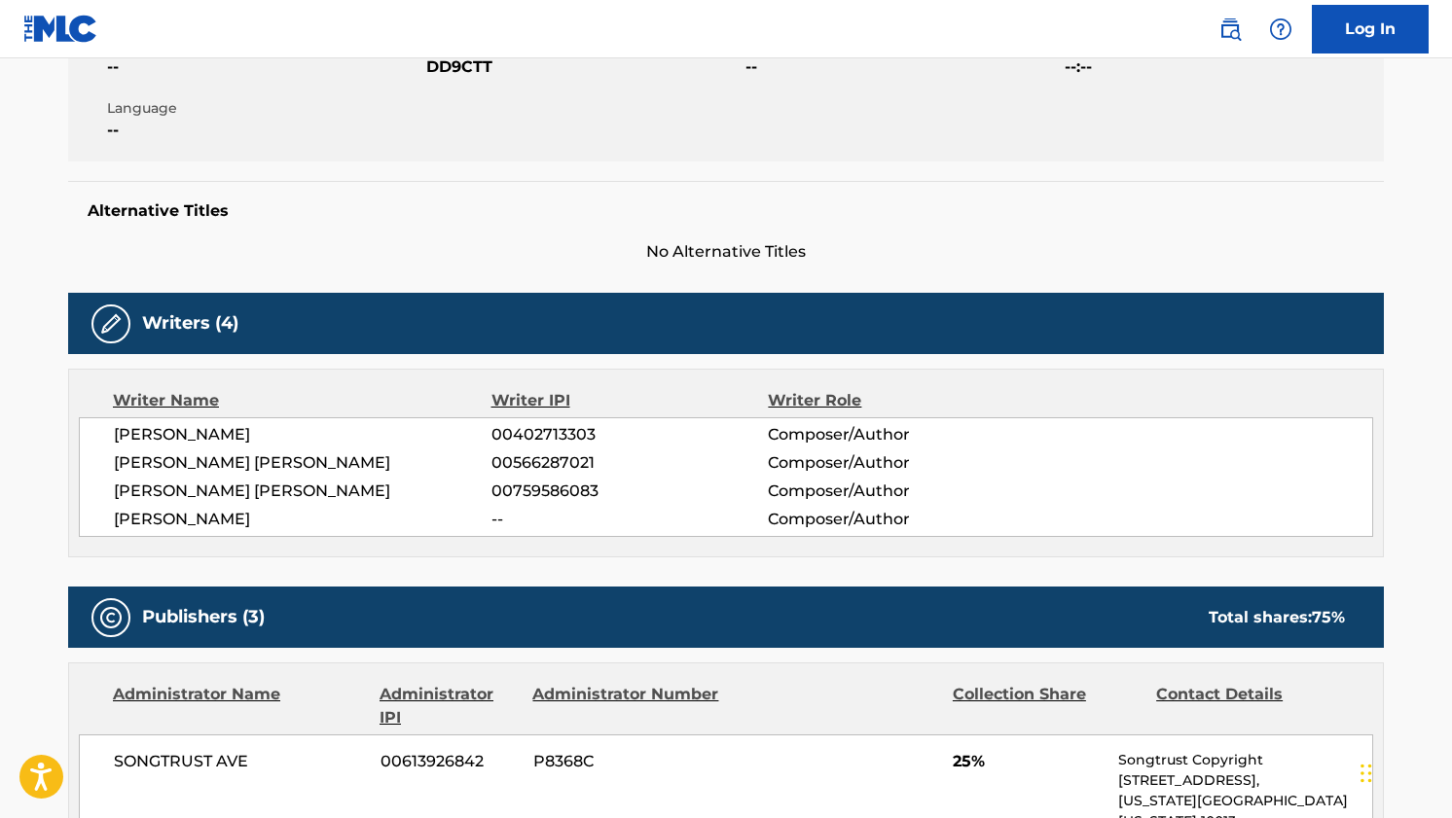
drag, startPoint x: 470, startPoint y: 504, endPoint x: 800, endPoint y: 507, distance: 329.8
click at [773, 507] on div "[PERSON_NAME] 00402713303 Composer/Author [PERSON_NAME] [PERSON_NAME] 005662870…" at bounding box center [726, 477] width 1294 height 120
click at [800, 508] on span "Composer/Author" at bounding box center [894, 519] width 252 height 23
drag, startPoint x: 497, startPoint y: 453, endPoint x: 636, endPoint y: 486, distance: 143.0
click at [566, 467] on span "00566287021" at bounding box center [629, 462] width 276 height 23
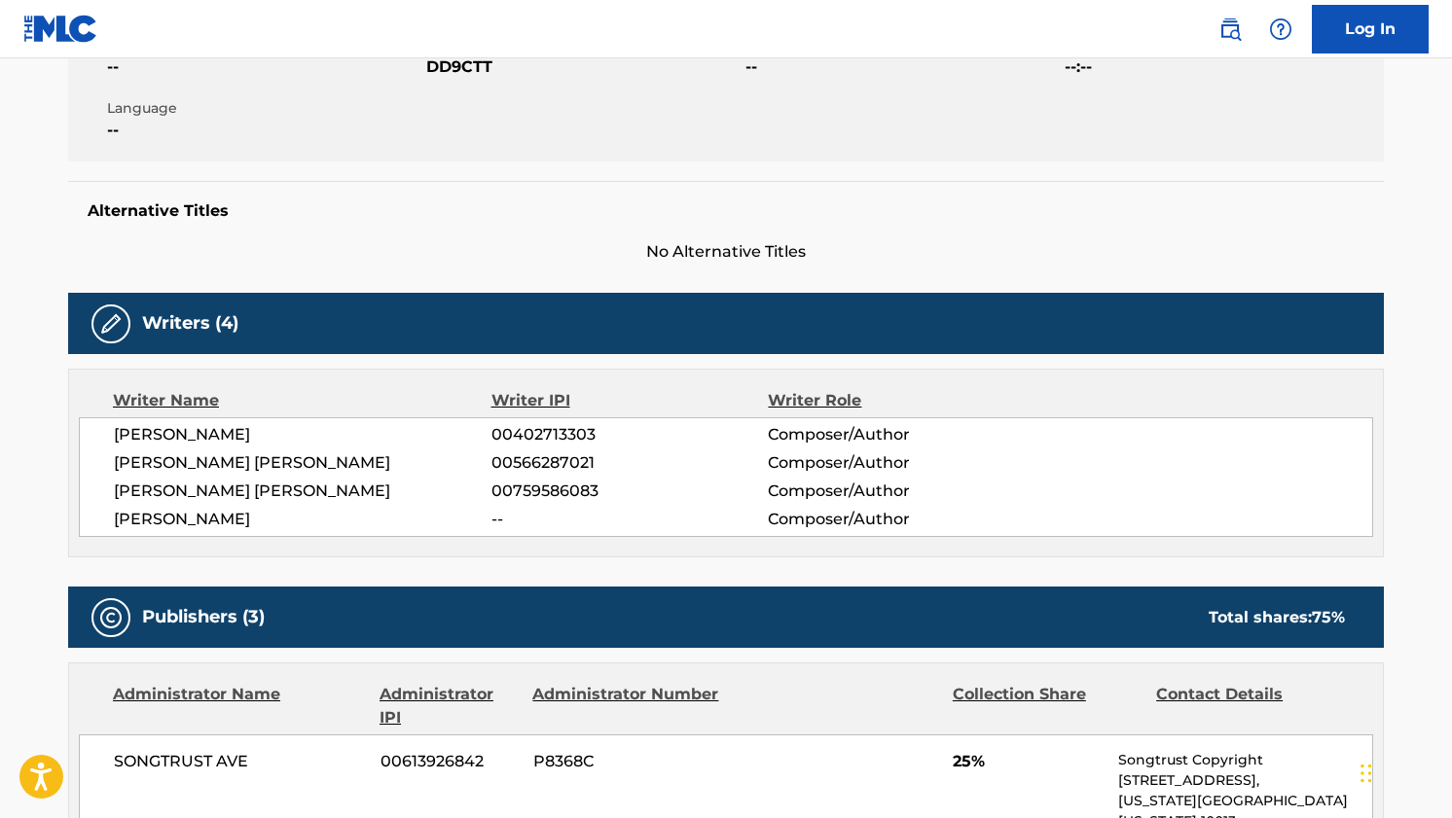
click at [636, 486] on span "00759586083" at bounding box center [629, 491] width 276 height 23
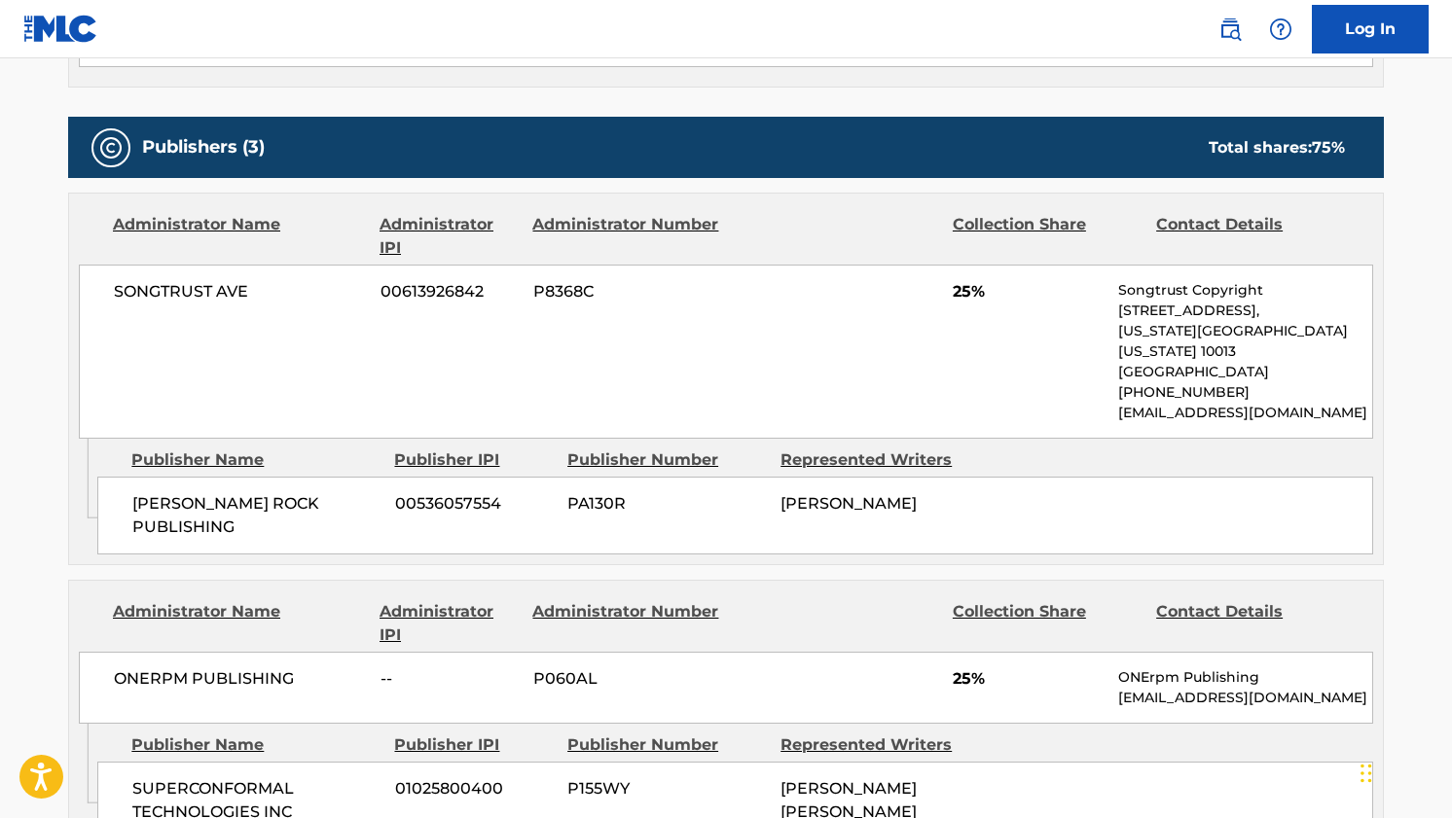
scroll to position [904, 0]
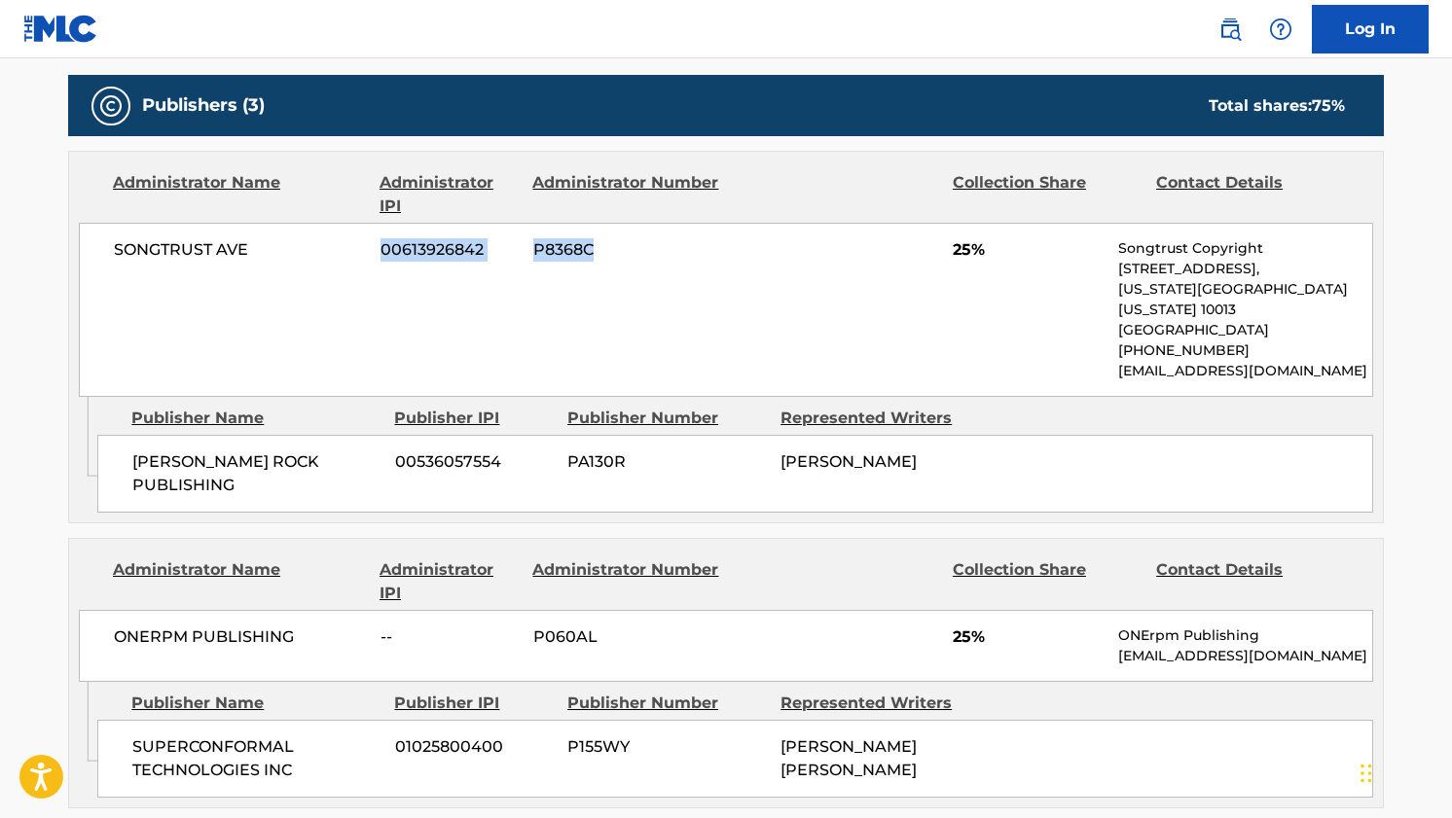
drag, startPoint x: 351, startPoint y: 252, endPoint x: 645, endPoint y: 248, distance: 293.9
click at [645, 248] on div "SONGTRUST AVE 00613926842 P8368C 25% Songtrust Copyright [STREET_ADDRESS][US_ST…" at bounding box center [726, 310] width 1294 height 174
click at [645, 248] on span "P8368C" at bounding box center [627, 249] width 189 height 23
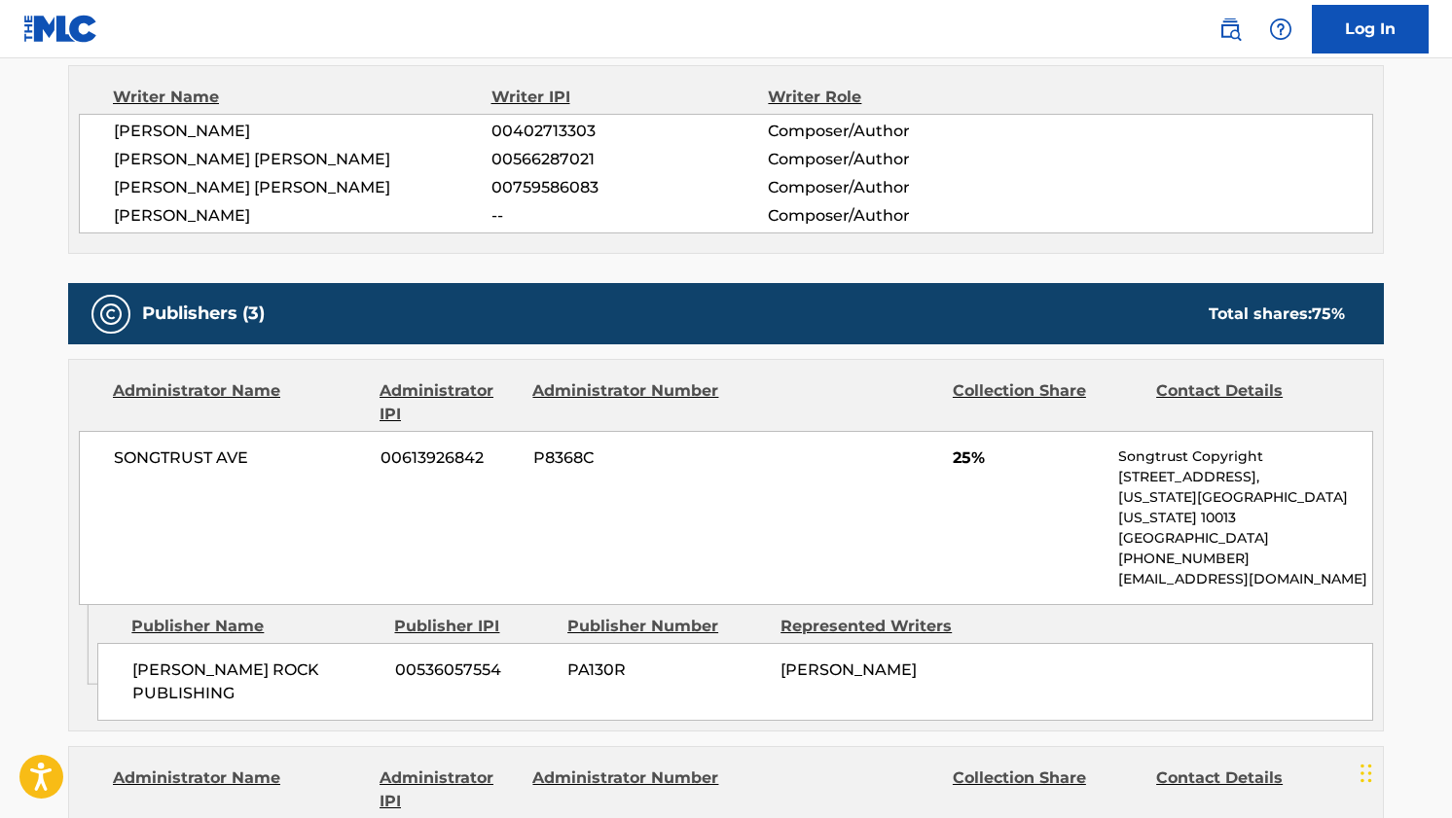
scroll to position [1859, 0]
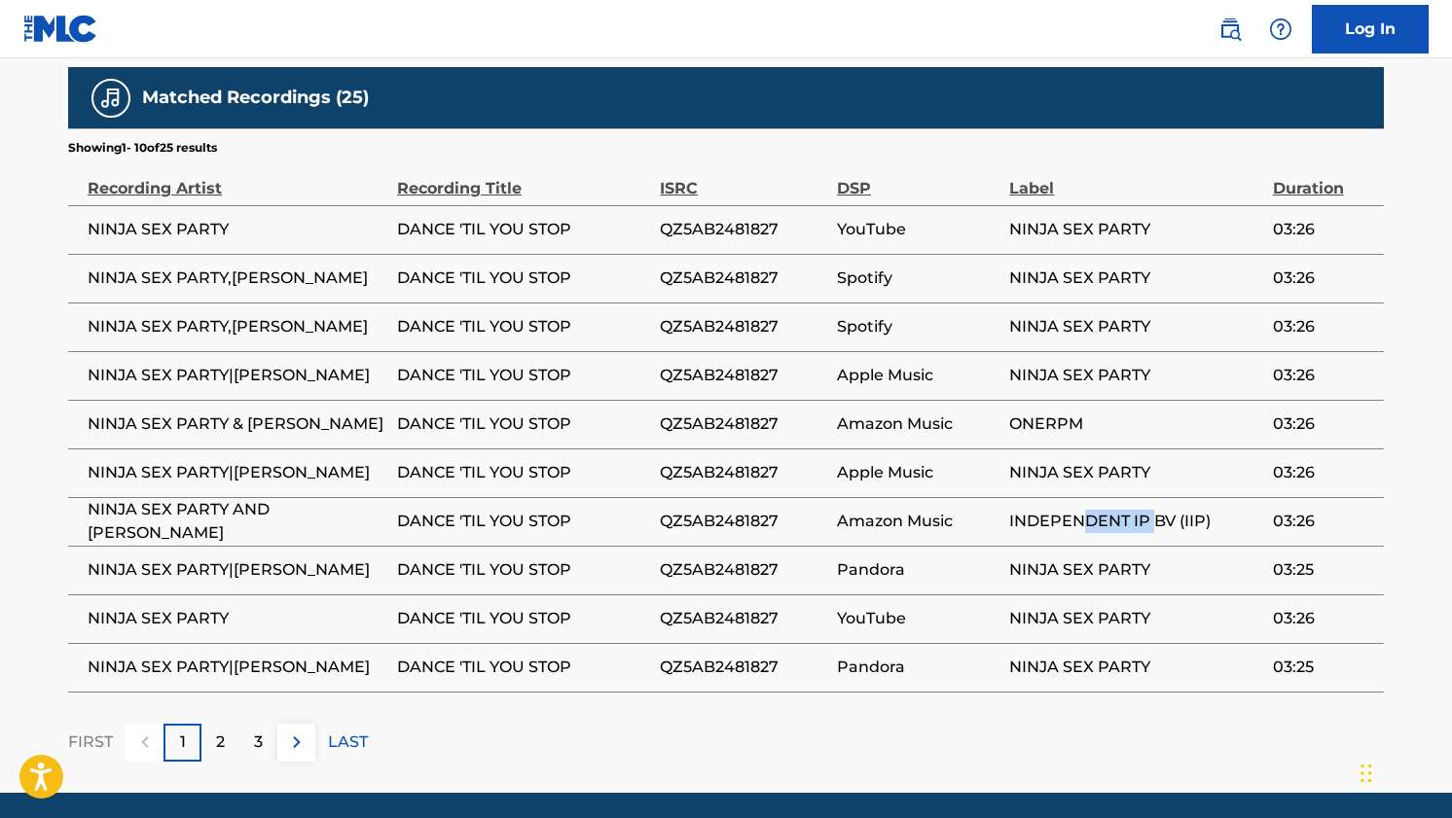
click at [1154, 510] on span "INDEPENDENT IP BV (IIP)" at bounding box center [1135, 521] width 253 height 23
click at [1230, 510] on span "INDEPENDENT IP BV (IIP)" at bounding box center [1135, 521] width 253 height 23
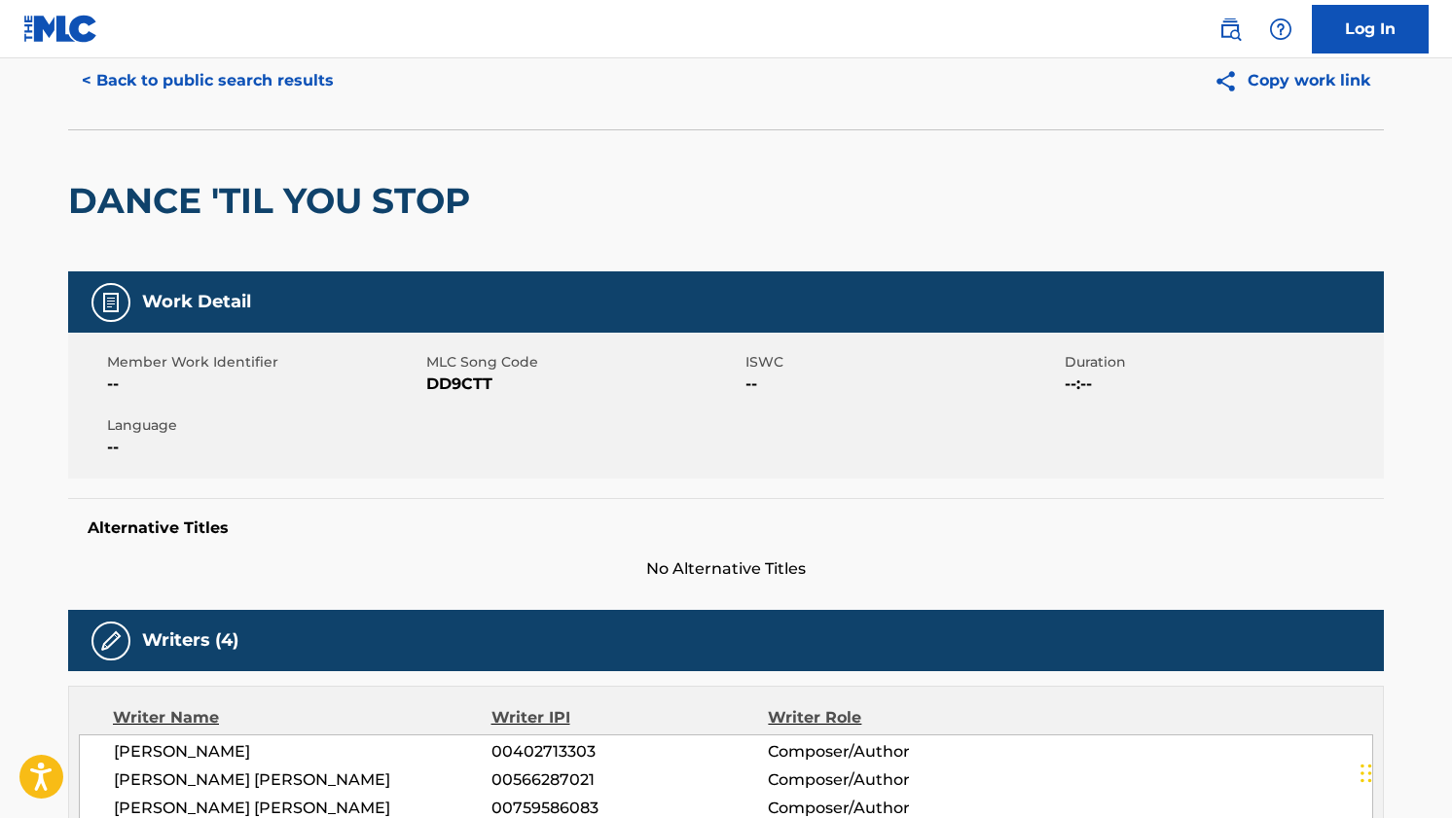
scroll to position [0, 0]
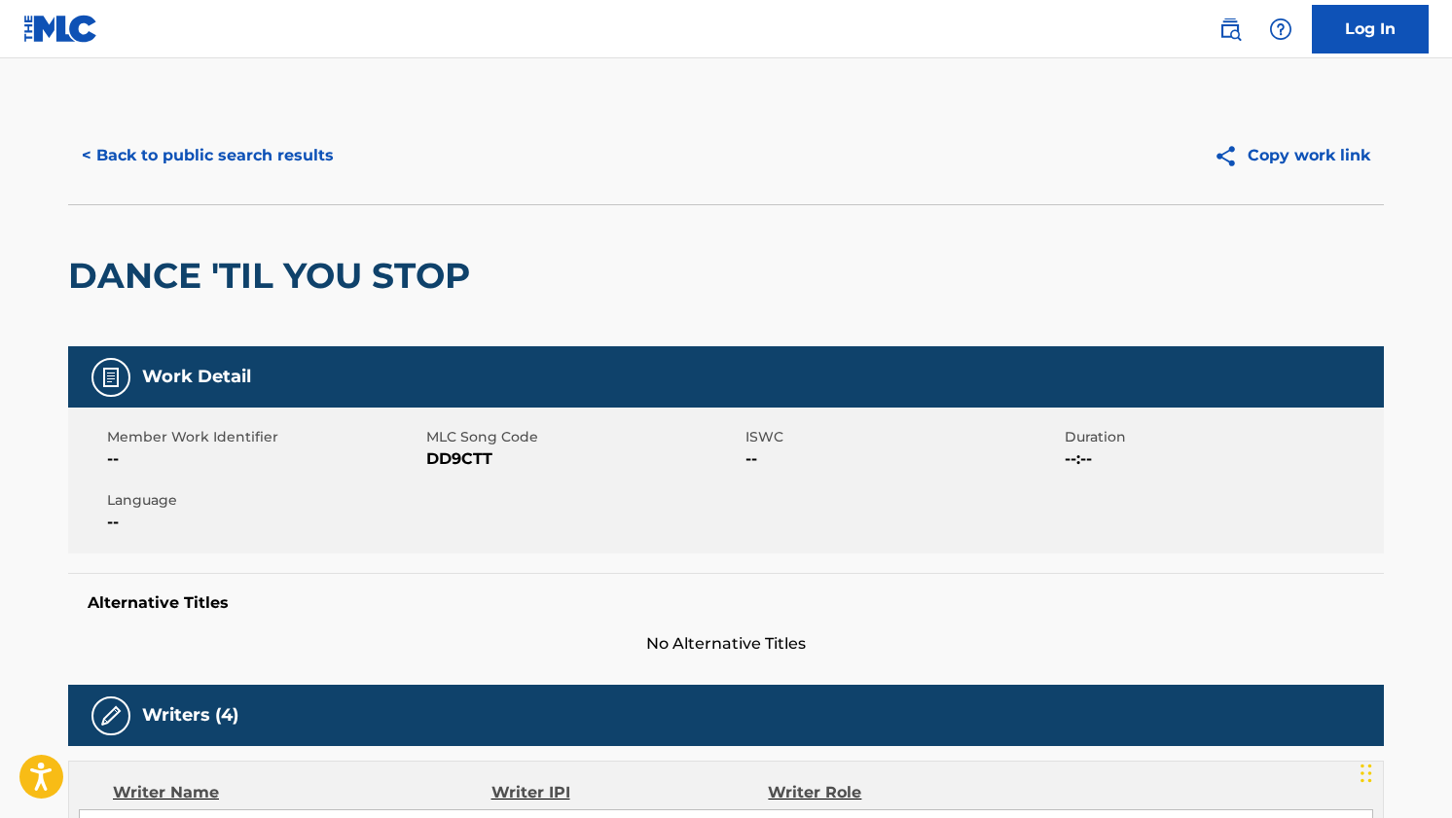
click at [129, 142] on button "< Back to public search results" at bounding box center [207, 155] width 279 height 49
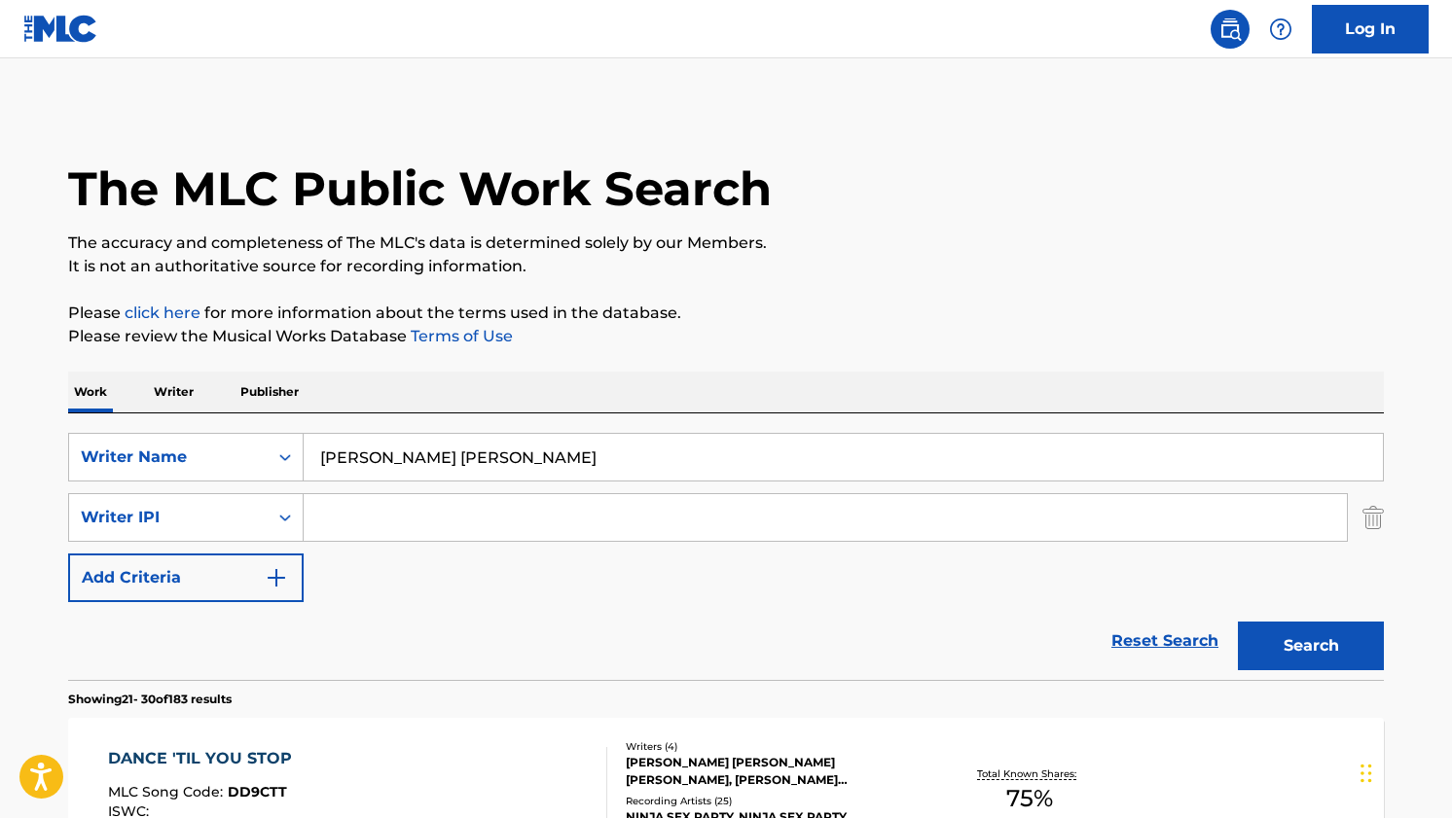
click at [55, 32] on img at bounding box center [60, 29] width 75 height 28
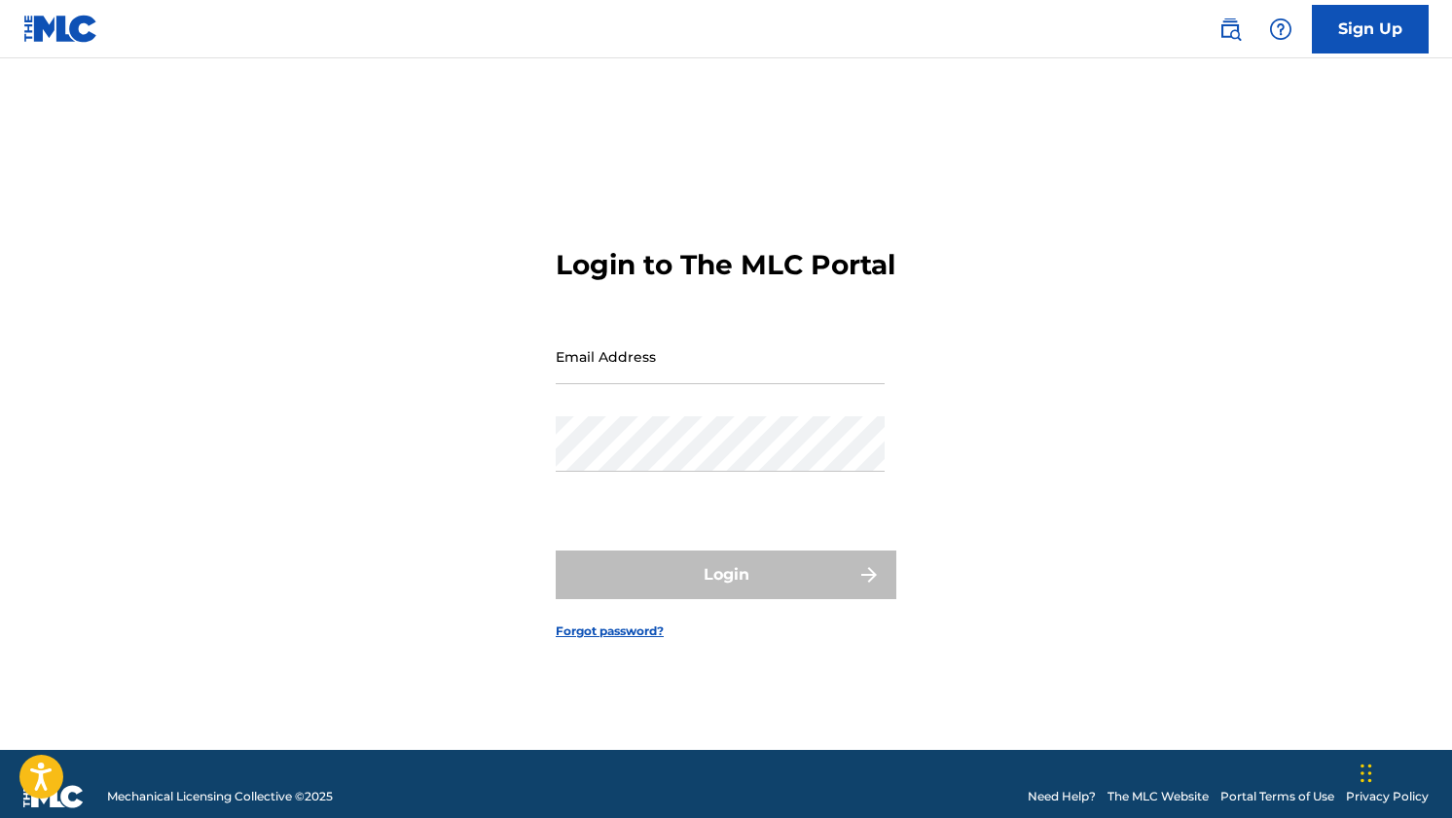
click at [1232, 24] on img at bounding box center [1229, 29] width 23 height 23
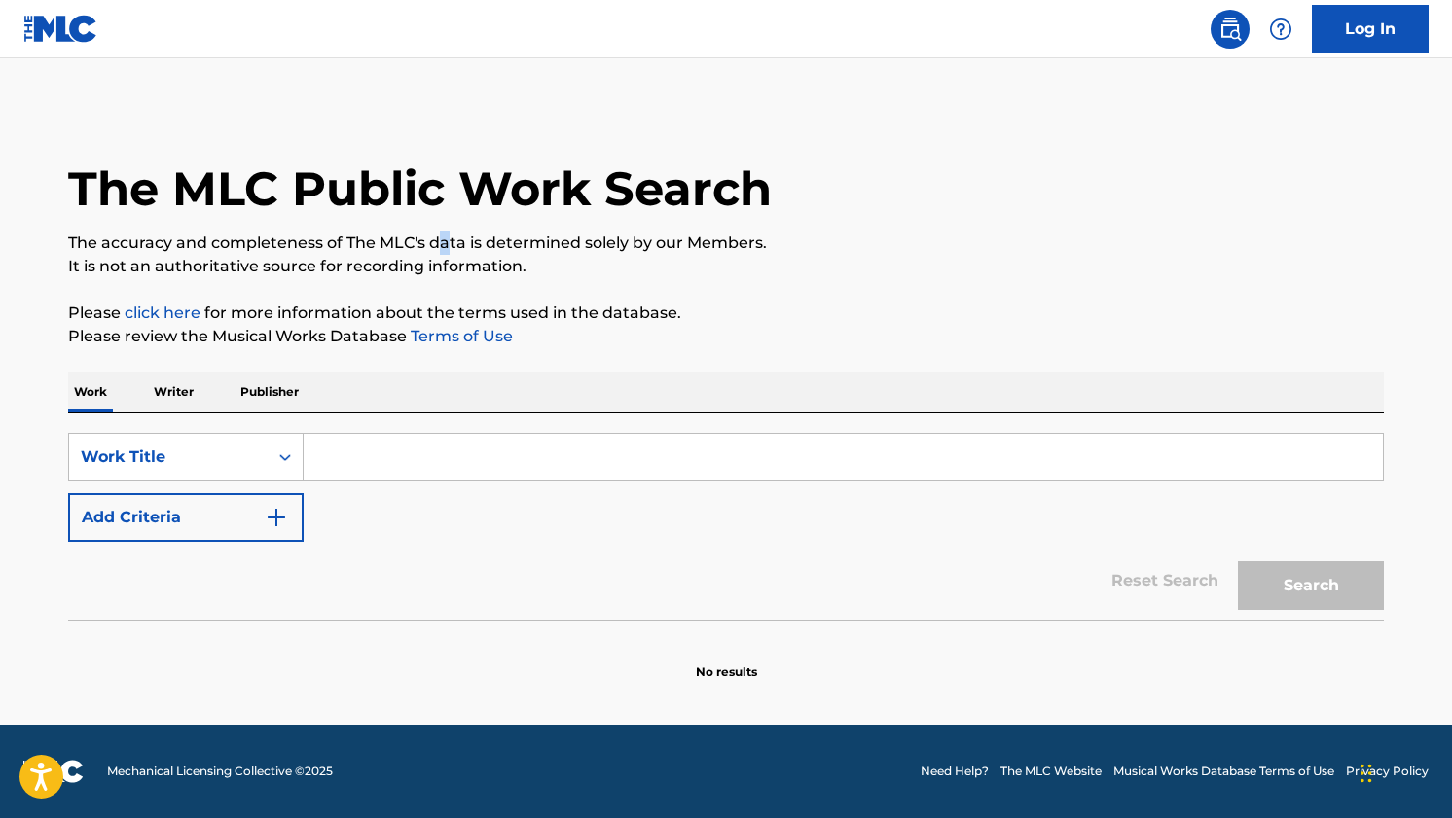
drag, startPoint x: 450, startPoint y: 241, endPoint x: 555, endPoint y: 259, distance: 105.6
click at [483, 242] on p "The accuracy and completeness of The MLC's data is determined solely by our Mem…" at bounding box center [725, 243] width 1315 height 23
click at [555, 259] on p "It is not an authoritative source for recording information." at bounding box center [725, 266] width 1315 height 23
drag, startPoint x: 423, startPoint y: 245, endPoint x: 555, endPoint y: 245, distance: 131.3
click at [477, 245] on p "The accuracy and completeness of The MLC's data is determined solely by our Mem…" at bounding box center [725, 243] width 1315 height 23
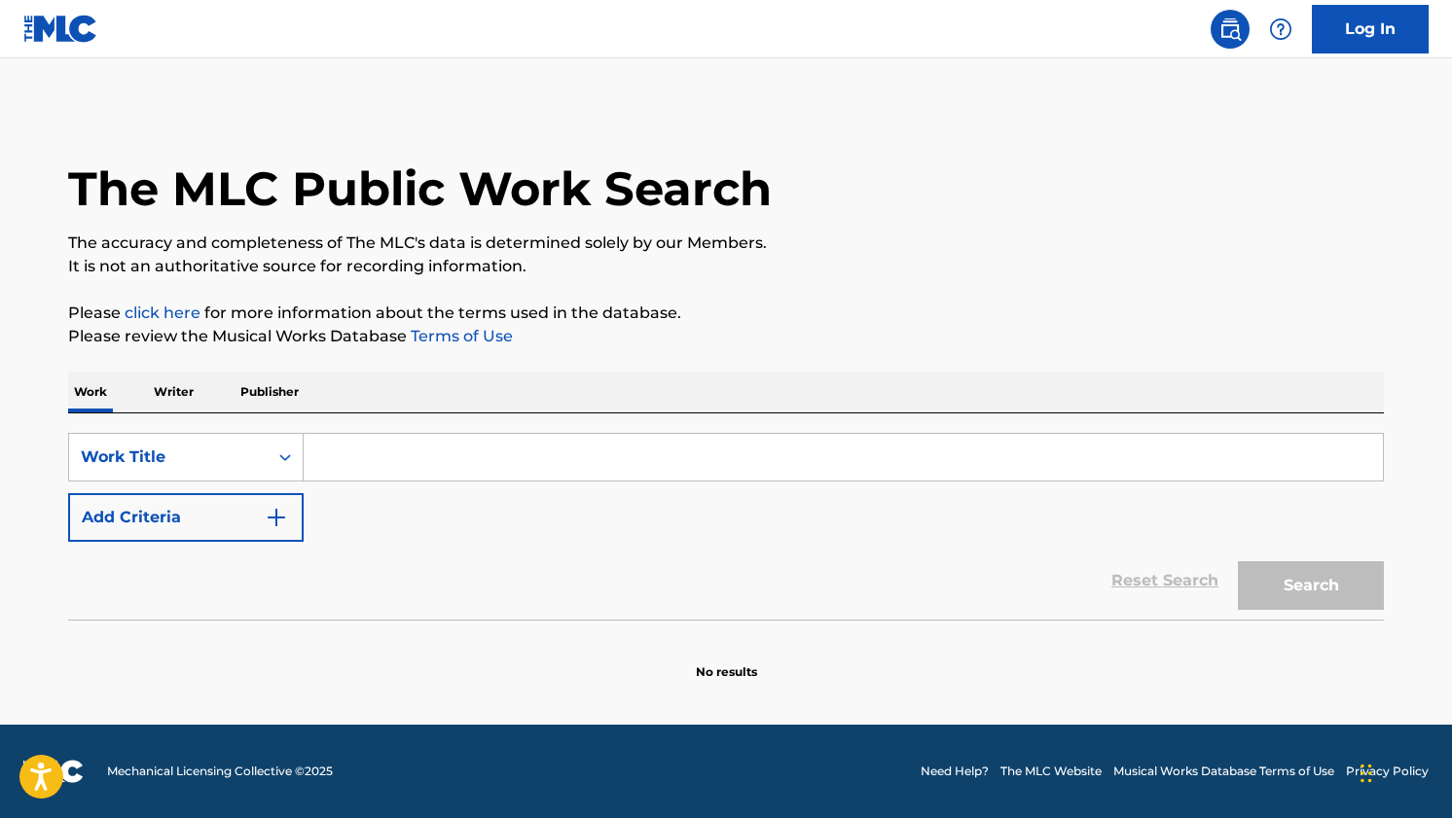
click at [555, 245] on p "The accuracy and completeness of The MLC's data is determined solely by our Mem…" at bounding box center [725, 243] width 1315 height 23
drag, startPoint x: 378, startPoint y: 244, endPoint x: 551, endPoint y: 244, distance: 172.2
click at [542, 244] on p "The accuracy and completeness of The MLC's data is determined solely by our Mem…" at bounding box center [725, 243] width 1315 height 23
click at [551, 244] on p "The accuracy and completeness of The MLC's data is determined solely by our Mem…" at bounding box center [725, 243] width 1315 height 23
